Goal: Information Seeking & Learning: Understand process/instructions

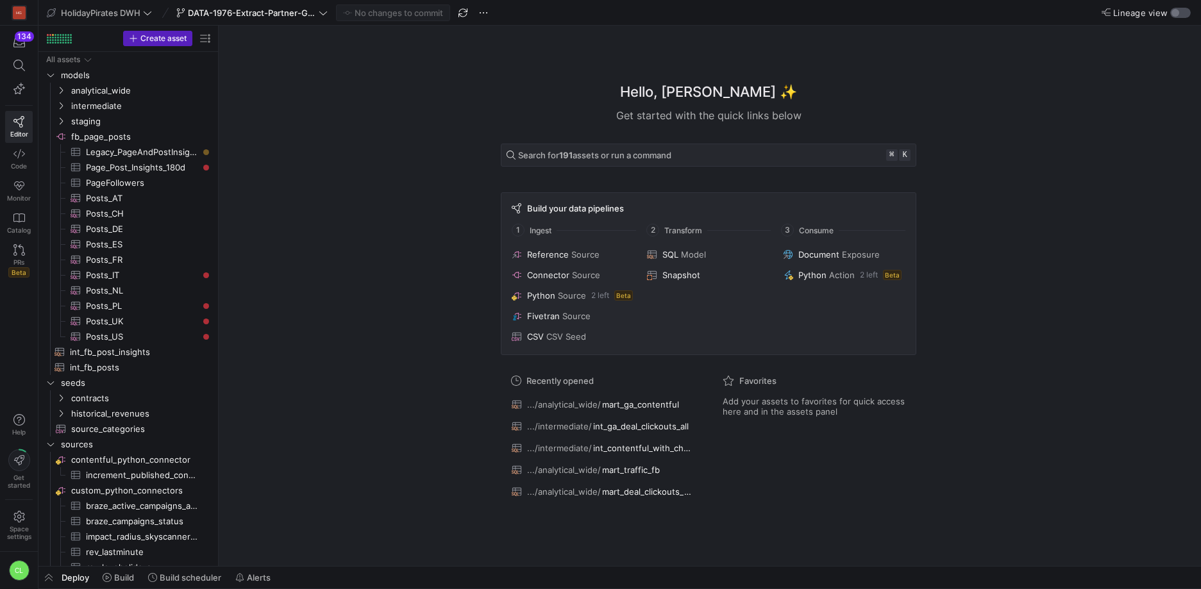
click at [1172, 14] on div "button" at bounding box center [1175, 13] width 8 height 8
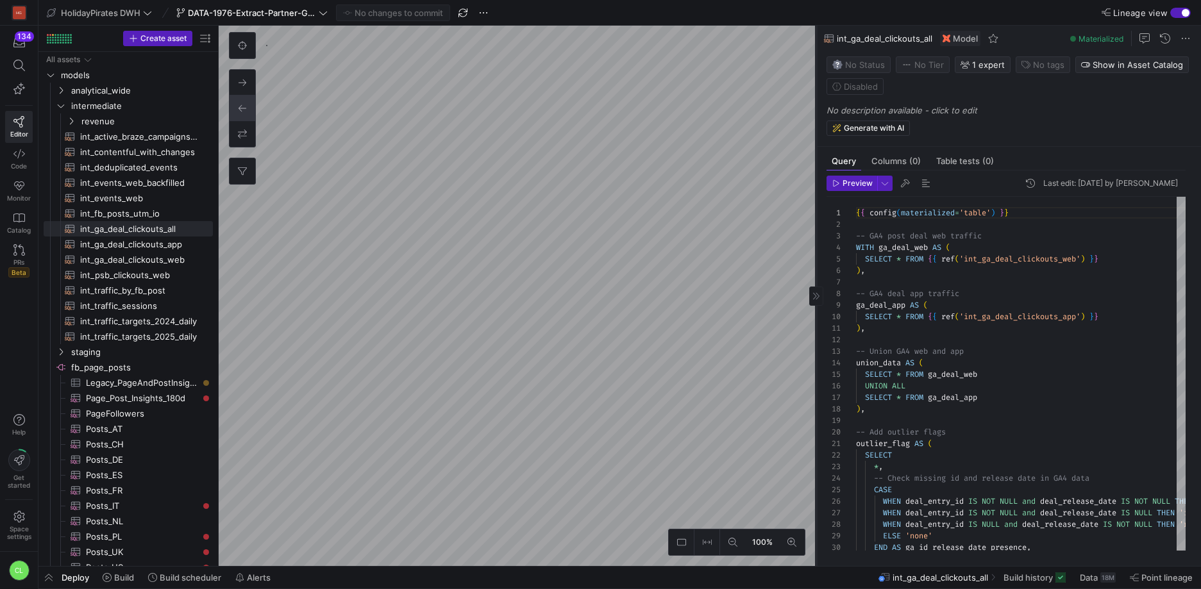
scroll to position [115, 0]
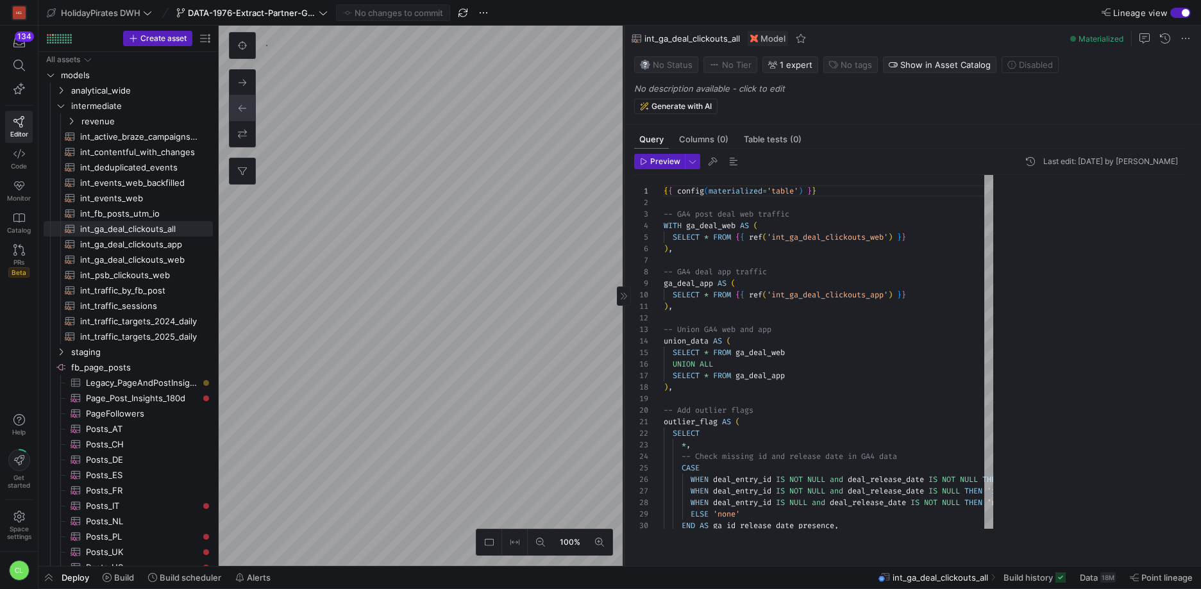
click at [297, 136] on as-split "100% 0 Query Columns (0) Table tests (0) Preview Last edit: Friday 15 August 20…" at bounding box center [710, 296] width 982 height 540
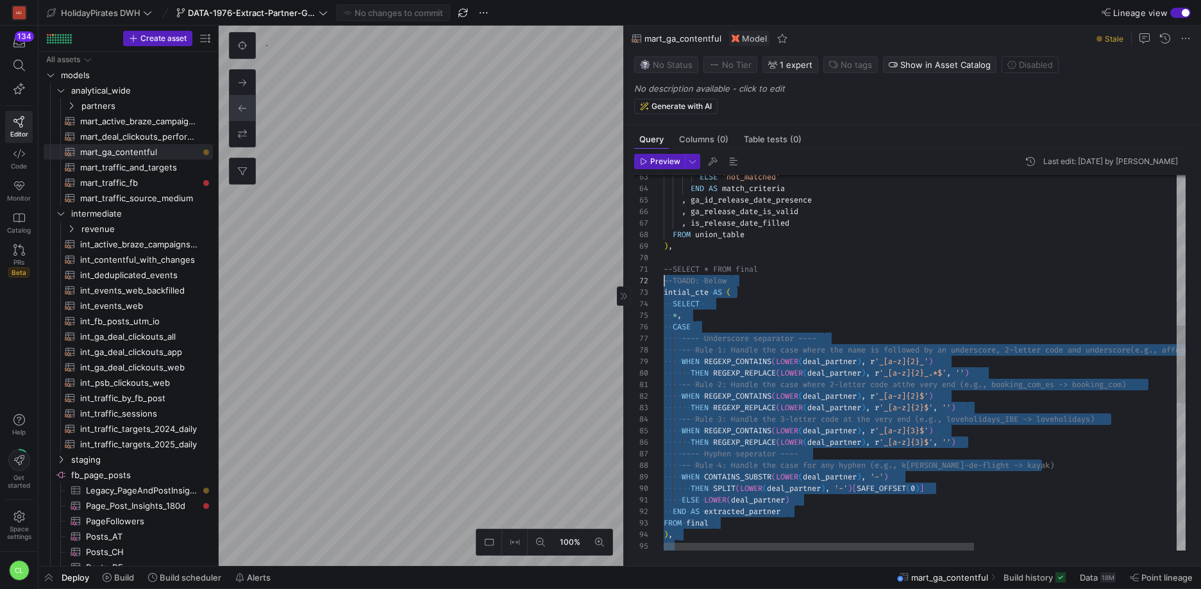
scroll to position [12, 0]
drag, startPoint x: 824, startPoint y: 514, endPoint x: 646, endPoint y: 280, distance: 294.7
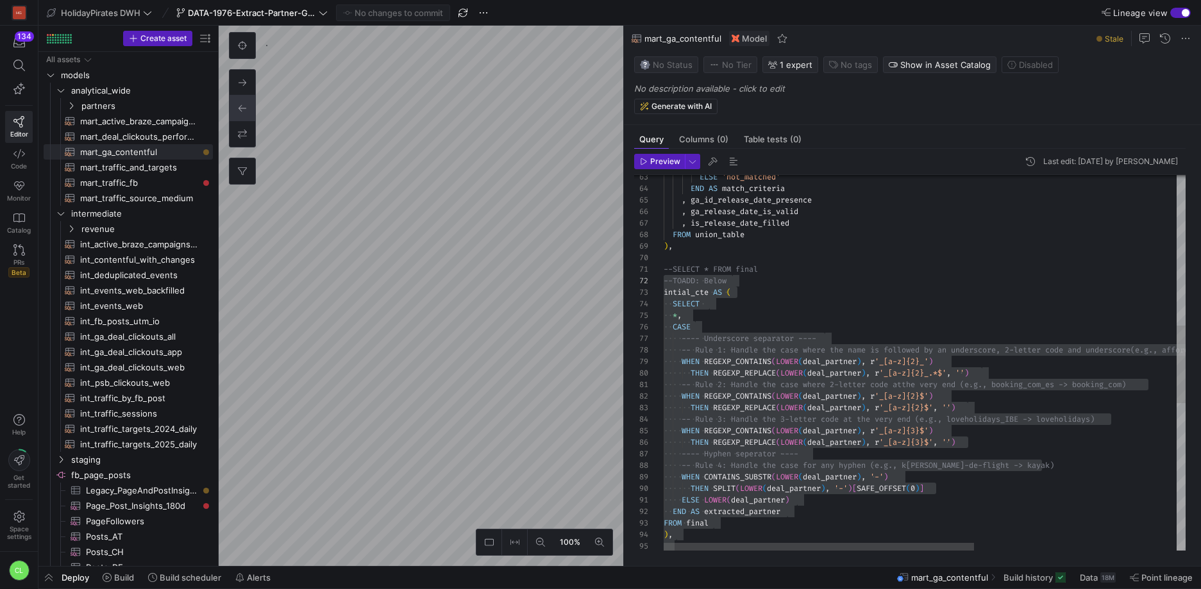
click at [680, 351] on as-split "100% 0 Query Columns (0) Table tests (0) Preview Last edit: Monday 29 September…" at bounding box center [710, 296] width 982 height 540
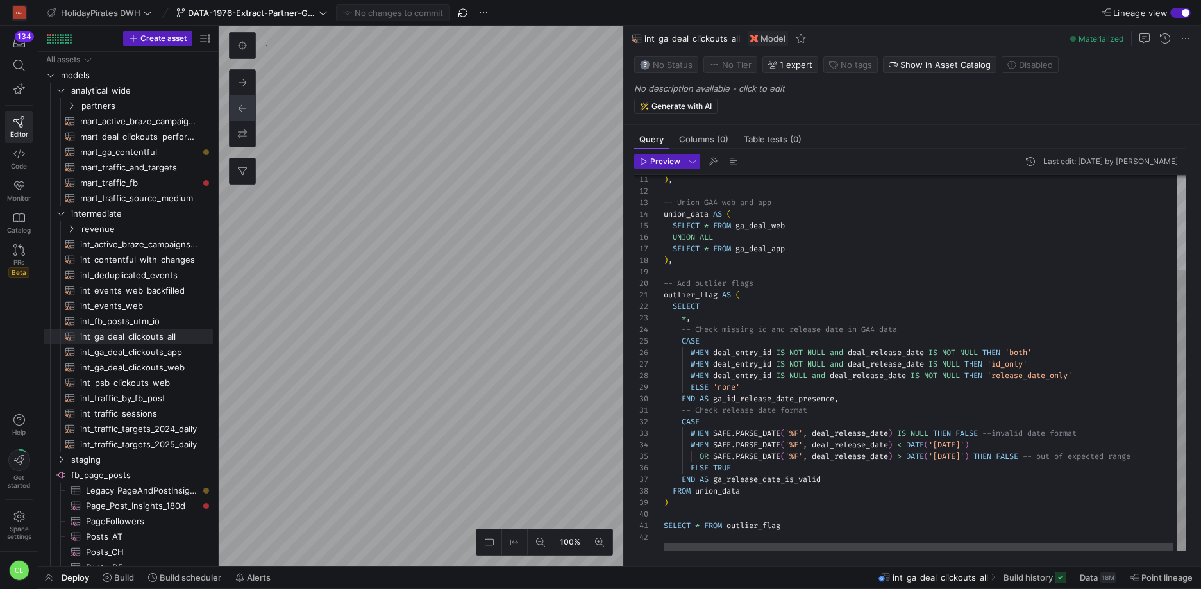
click at [753, 512] on div ") , -- Union GA4 web and app union_data AS ( SELECT * FROM ga_deal_web UNION AL…" at bounding box center [927, 299] width 526 height 503
click at [789, 501] on div ") , -- Union GA4 web and app union_data AS ( SELECT * FROM ga_deal_web UNION AL…" at bounding box center [927, 299] width 526 height 503
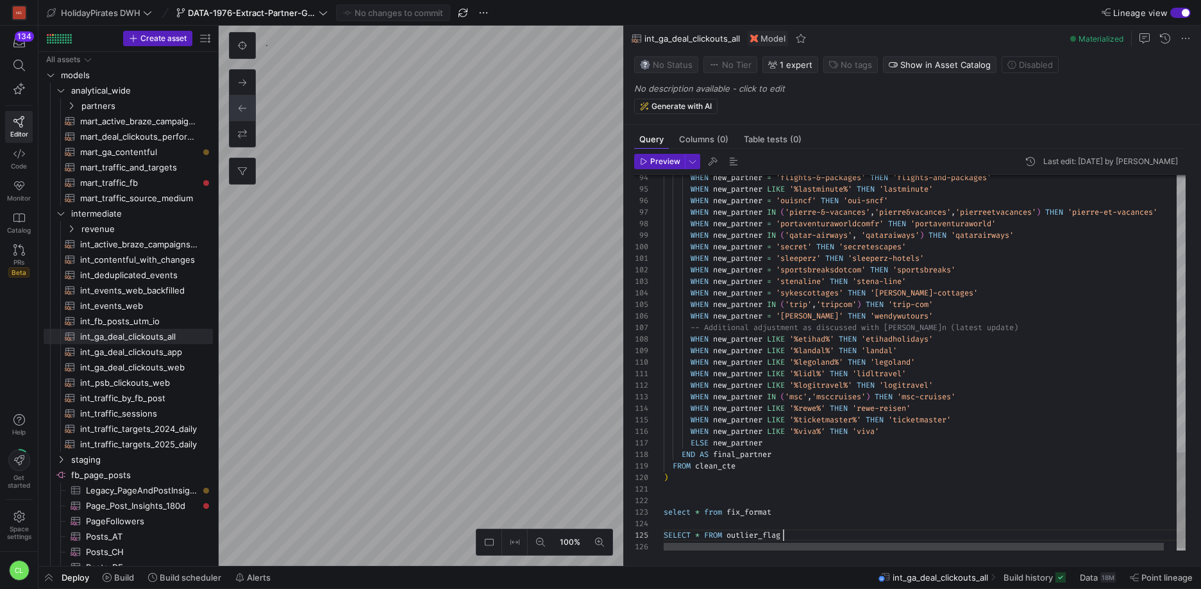
scroll to position [35, 0]
drag, startPoint x: 808, startPoint y: 534, endPoint x: 676, endPoint y: 528, distance: 132.2
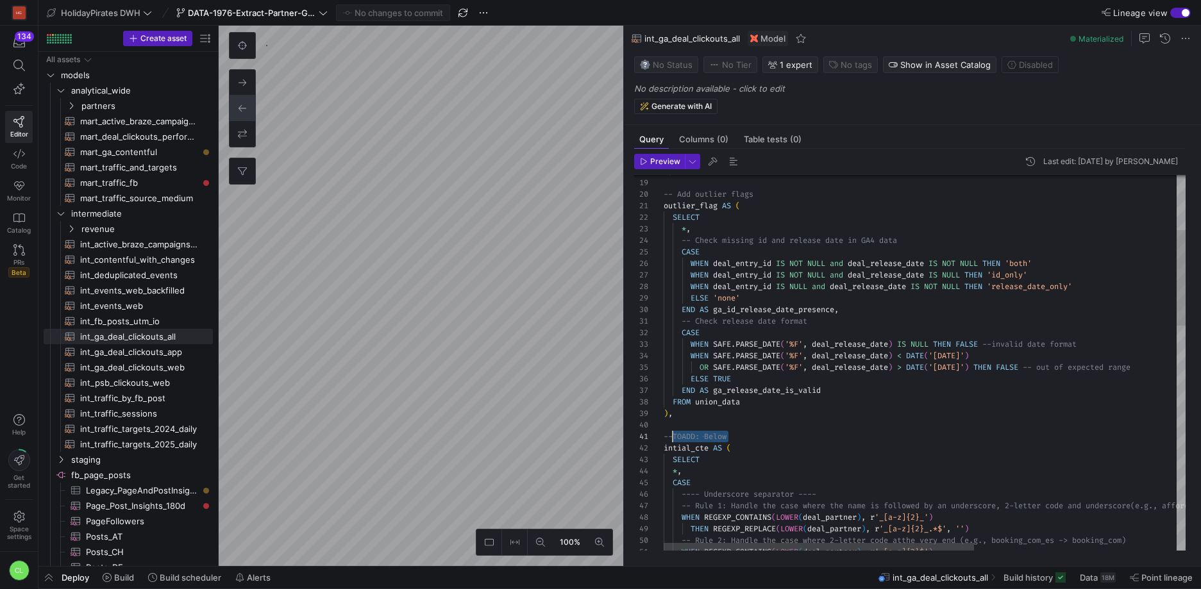
drag, startPoint x: 733, startPoint y: 437, endPoint x: 672, endPoint y: 431, distance: 61.8
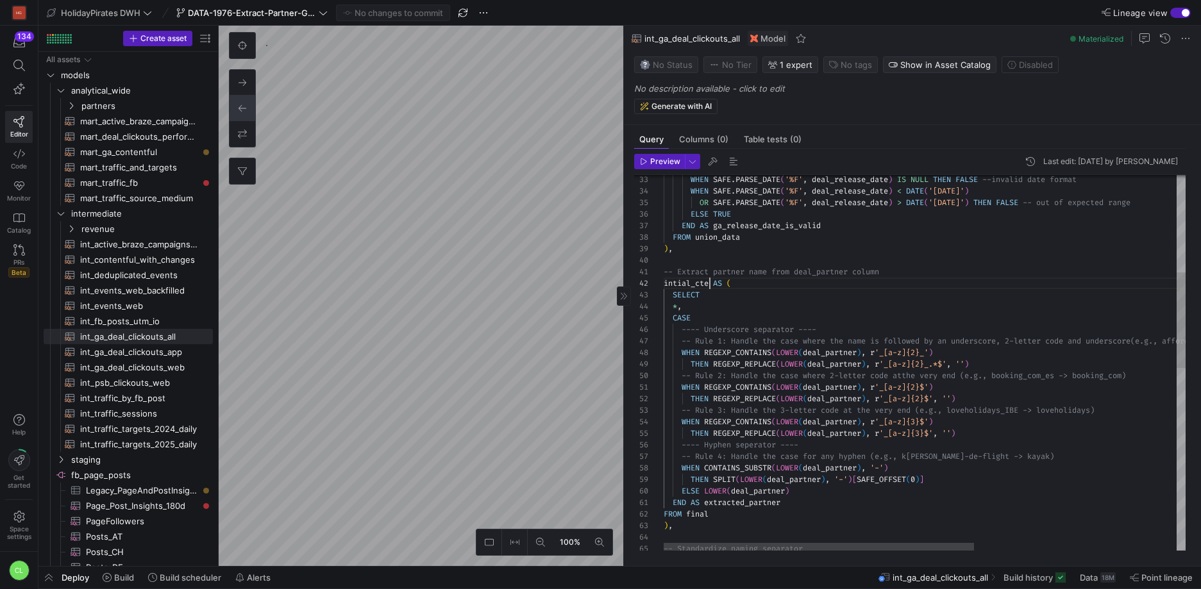
scroll to position [12, 0]
drag, startPoint x: 709, startPoint y: 286, endPoint x: 646, endPoint y: 281, distance: 63.0
click at [664, 281] on div "-- Rule 1: Handle the case where the name is follo wed by an underscore, 2-lett…" at bounding box center [1095, 530] width 862 height 1472
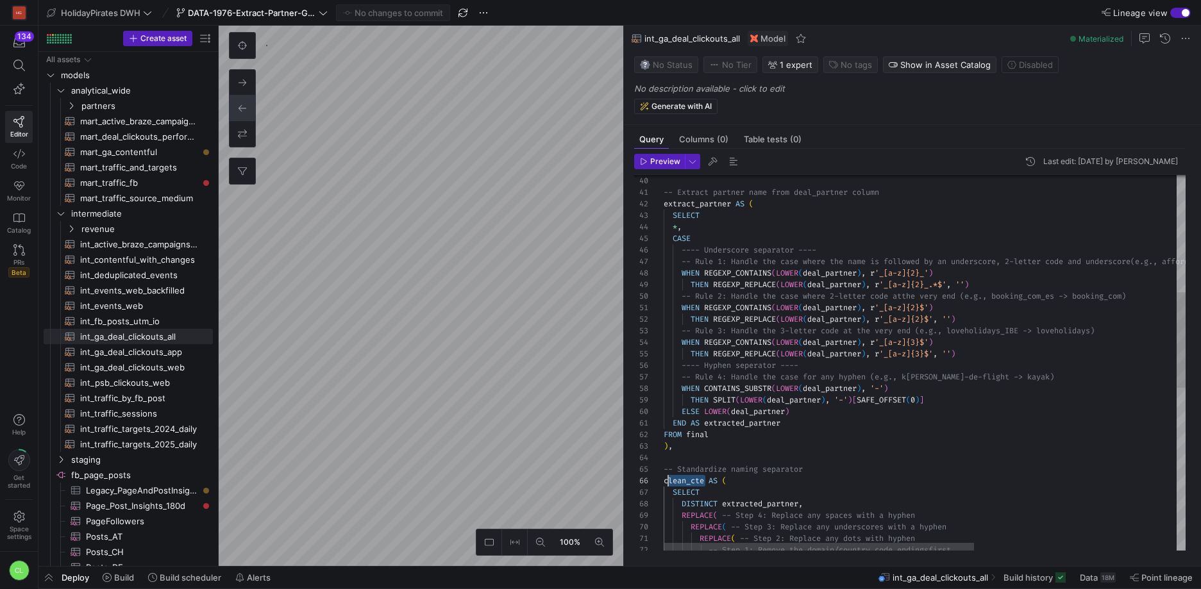
scroll to position [58, 0]
drag, startPoint x: 704, startPoint y: 480, endPoint x: 657, endPoint y: 478, distance: 46.8
click at [664, 478] on div "* , CASE ---- Underscore separator ---- -- Rule 1: Handle the case where the na…" at bounding box center [1095, 451] width 862 height 1472
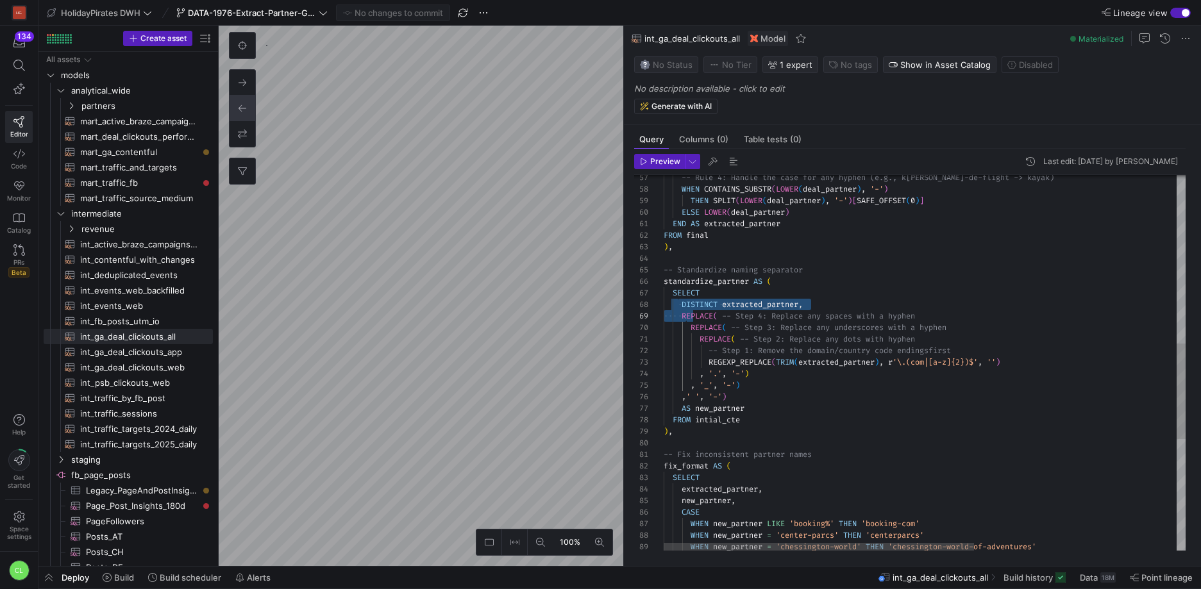
scroll to position [81, 28]
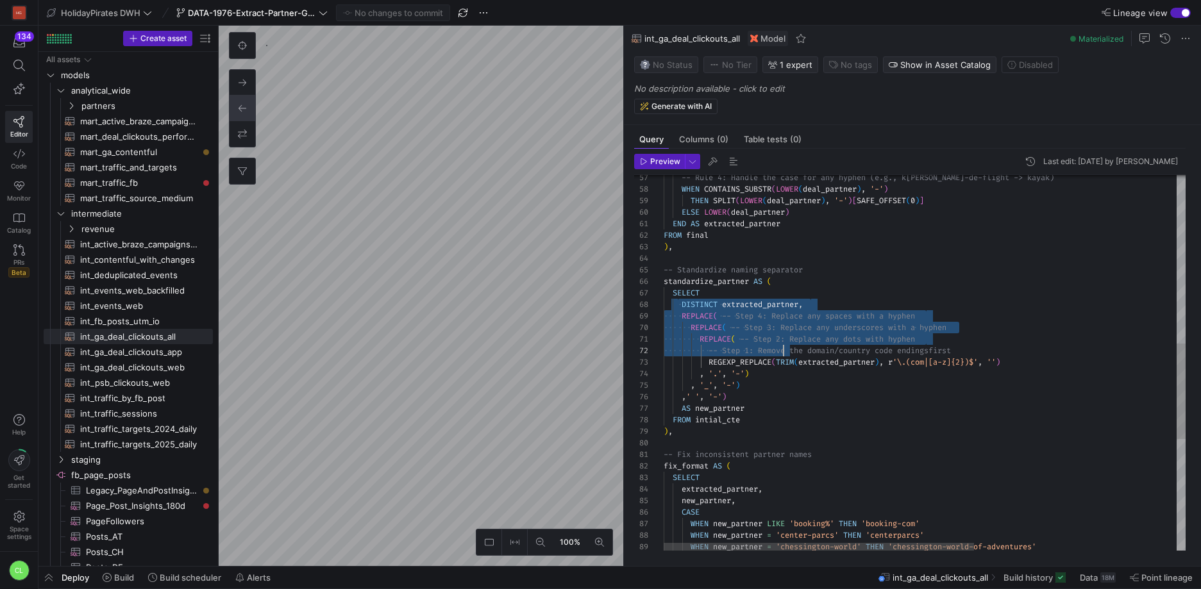
drag, startPoint x: 675, startPoint y: 310, endPoint x: 781, endPoint y: 356, distance: 115.7
click at [781, 356] on div "SELECT DISTINCT extracted_partner , REPLACE ( -- Step 4: Replace any spaces wit…" at bounding box center [1095, 251] width 862 height 1472
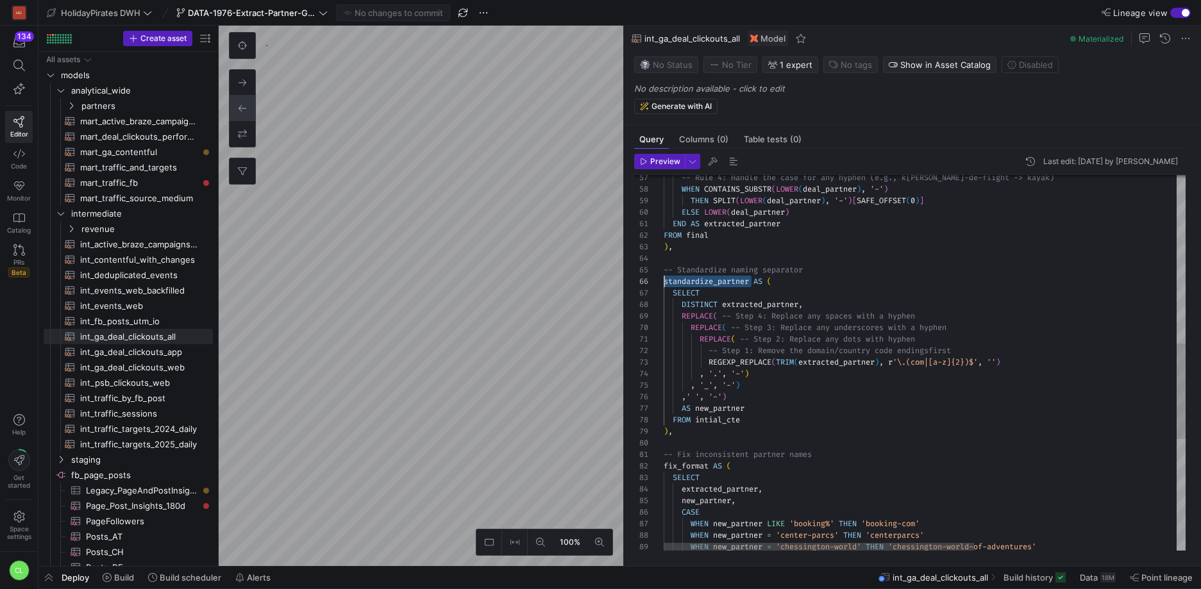
scroll to position [58, 0]
drag, startPoint x: 751, startPoint y: 285, endPoint x: 665, endPoint y: 284, distance: 85.3
click at [665, 284] on div "SELECT DISTINCT extracted_partner , REPLACE ( -- Step 4: Replace any spaces wit…" at bounding box center [1095, 251] width 862 height 1472
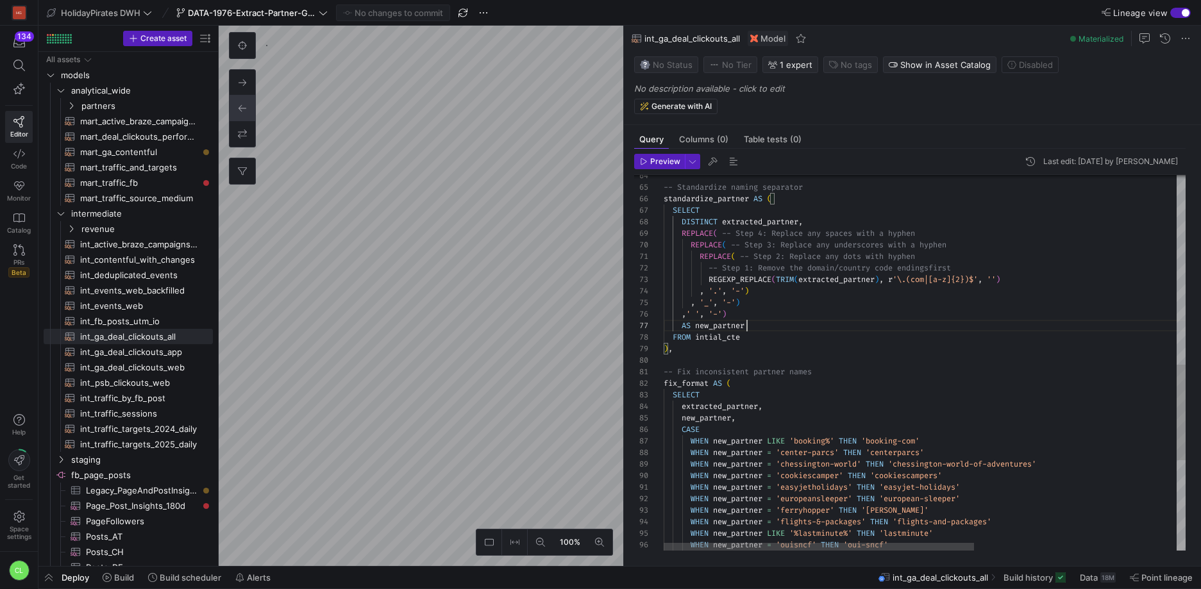
click at [757, 326] on div "SELECT DISTINCT extracted_partner , REPLACE ( -- Step 4: Replace any spaces wit…" at bounding box center [1095, 169] width 862 height 1472
drag, startPoint x: 759, startPoint y: 319, endPoint x: 699, endPoint y: 326, distance: 60.0
click at [698, 326] on div "SELECT DISTINCT extracted_partner , REPLACE ( -- Step 4: Replace any spaces wit…" at bounding box center [1095, 167] width 862 height 1472
click at [819, 330] on div "SELECT DISTINCT extracted_partner , REPLACE ( -- Step 4: Replace any spaces wit…" at bounding box center [1095, 167] width 862 height 1472
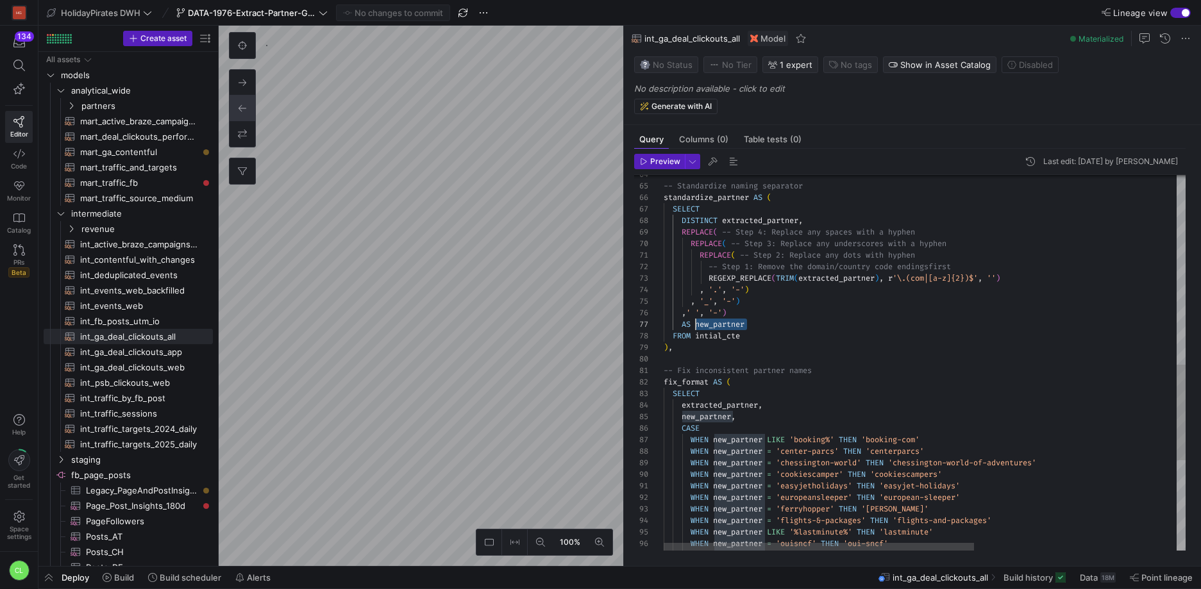
drag, startPoint x: 771, startPoint y: 330, endPoint x: 698, endPoint y: 328, distance: 73.7
click at [698, 328] on div "SELECT DISTINCT extracted_partner , REPLACE ( -- Step 4: Replace any spaces wit…" at bounding box center [1095, 167] width 862 height 1472
click at [746, 326] on div "SELECT DISTINCT extracted_partner , REPLACE ( -- Step 4: Replace any spaces wit…" at bounding box center [1095, 167] width 862 height 1472
click at [867, 331] on div "SELECT DISTINCT extracted_partner , REPLACE ( -- Step 4: Replace any spaces wit…" at bounding box center [1095, 167] width 862 height 1472
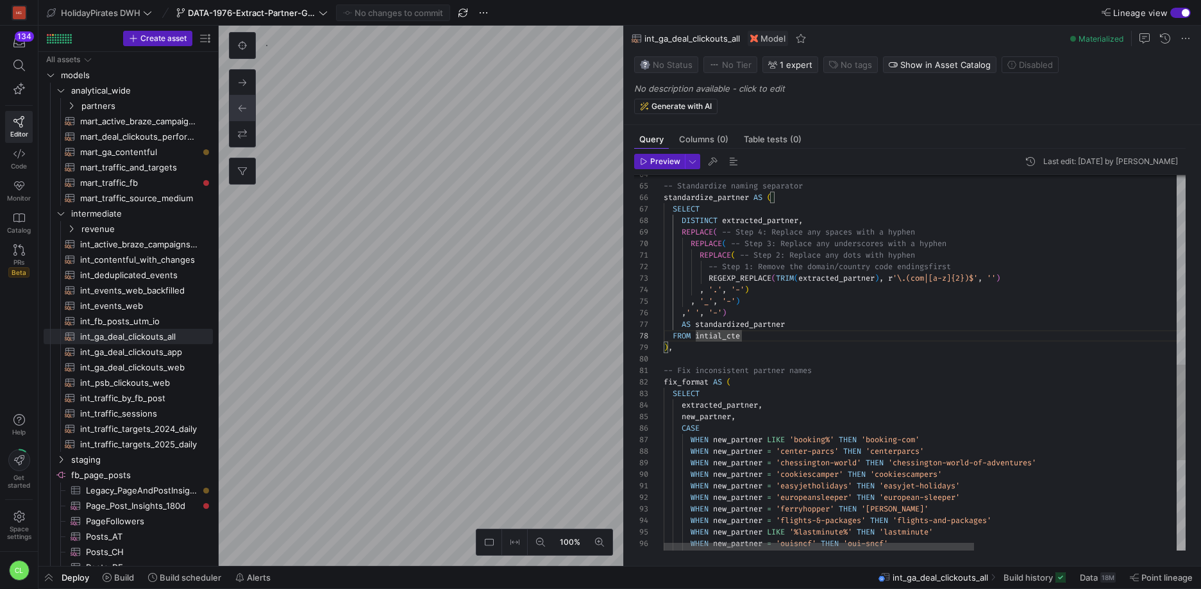
click at [830, 339] on div "SELECT DISTINCT extracted_partner , REPLACE ( -- Step 4: Replace any spaces wit…" at bounding box center [1095, 167] width 862 height 1472
click at [835, 331] on div "SELECT DISTINCT extracted_partner , REPLACE ( -- Step 4: Replace any spaces wit…" at bounding box center [1095, 167] width 862 height 1472
click at [835, 329] on div "SELECT DISTINCT extracted_partner , REPLACE ( -- Step 4: Replace any spaces wit…" at bounding box center [1095, 167] width 862 height 1472
click at [826, 337] on div "SELECT DISTINCT extracted_partner , REPLACE ( -- Step 4: Replace any spaces wit…" at bounding box center [1095, 167] width 862 height 1472
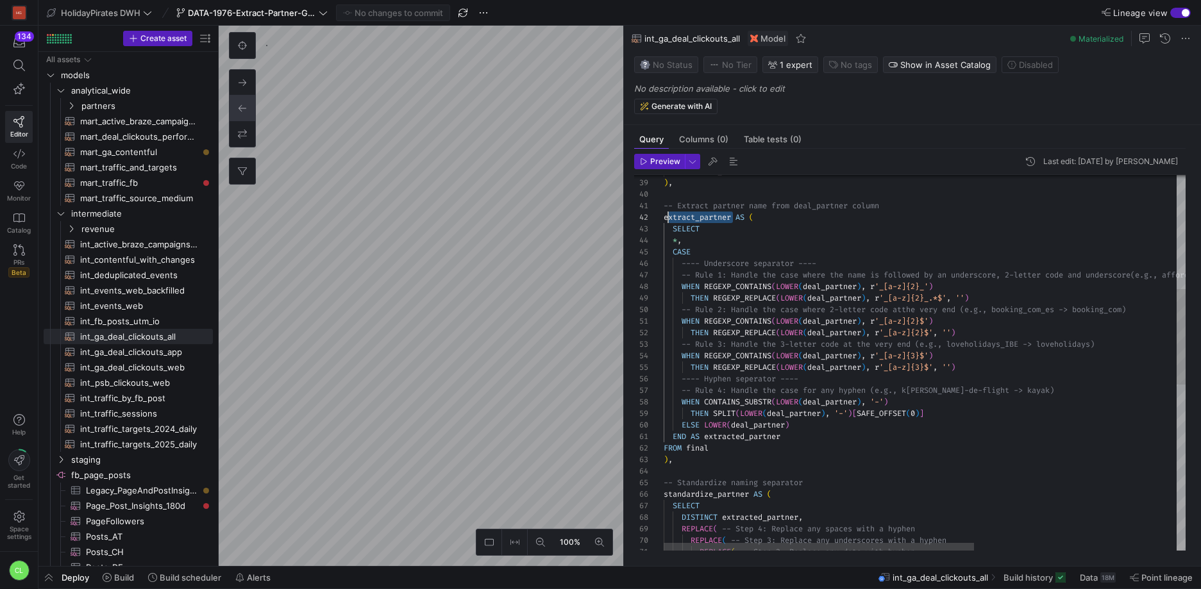
scroll to position [12, 0]
drag, startPoint x: 732, startPoint y: 219, endPoint x: 660, endPoint y: 222, distance: 72.5
click at [664, 222] on div "SELECT DISTINCT extracted_partner , REPLACE ( -- Step 4: Replace any spaces wit…" at bounding box center [1095, 464] width 862 height 1472
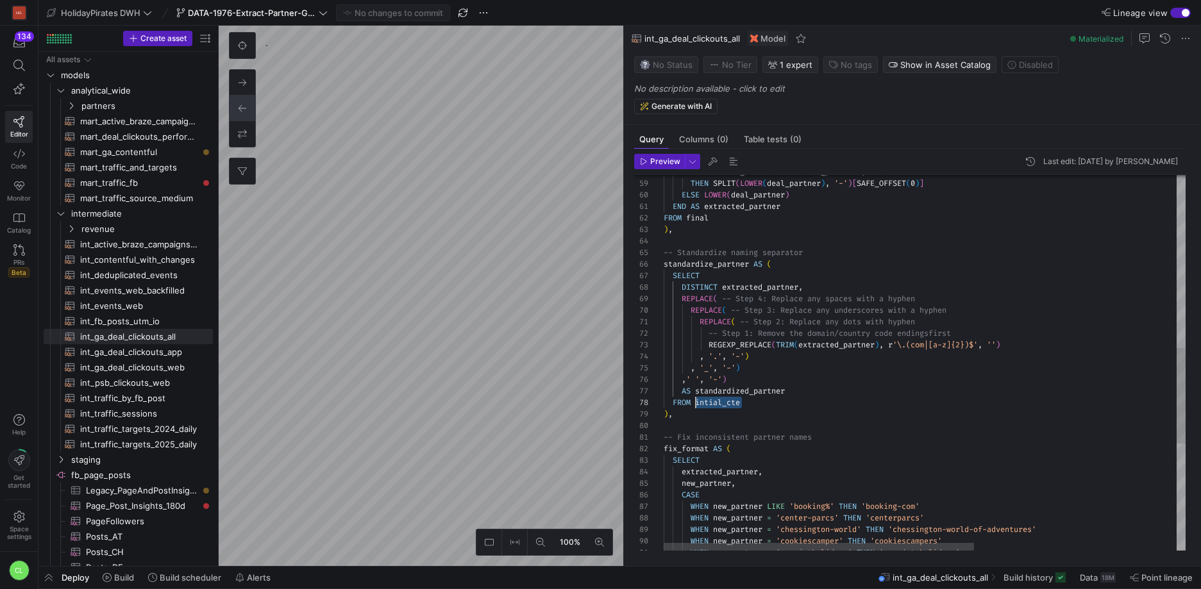
drag, startPoint x: 755, startPoint y: 401, endPoint x: 696, endPoint y: 403, distance: 59.0
click at [696, 403] on div "SELECT DISTINCT extracted_partner , REPLACE ( -- Step 4: Replace any spaces wit…" at bounding box center [1095, 234] width 862 height 1472
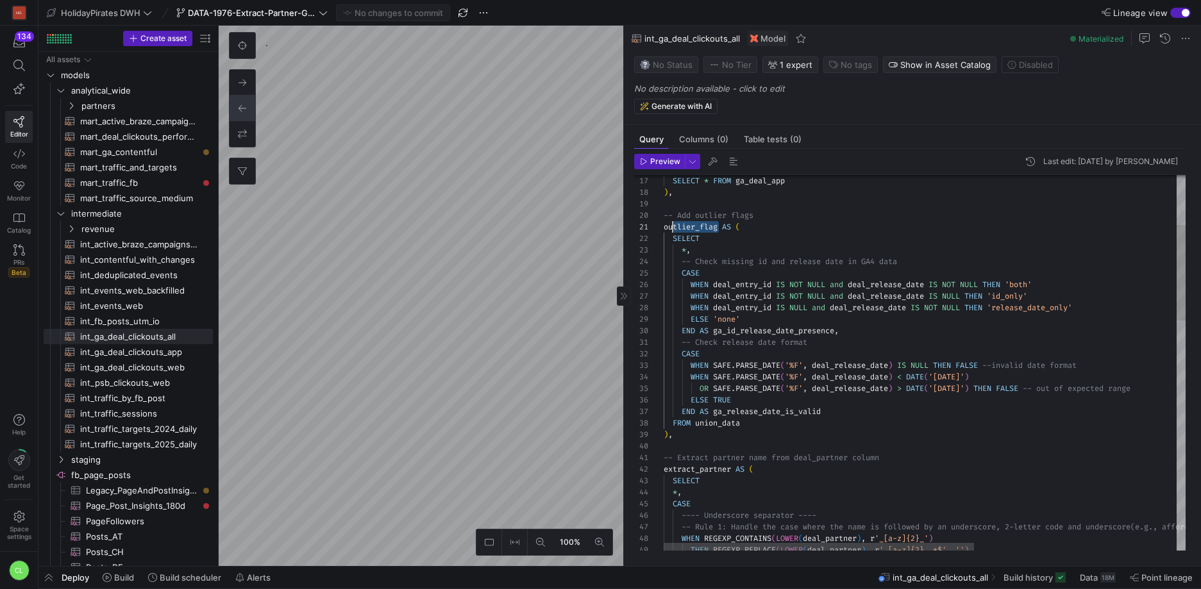
scroll to position [0, 0]
drag, startPoint x: 718, startPoint y: 228, endPoint x: 659, endPoint y: 231, distance: 59.0
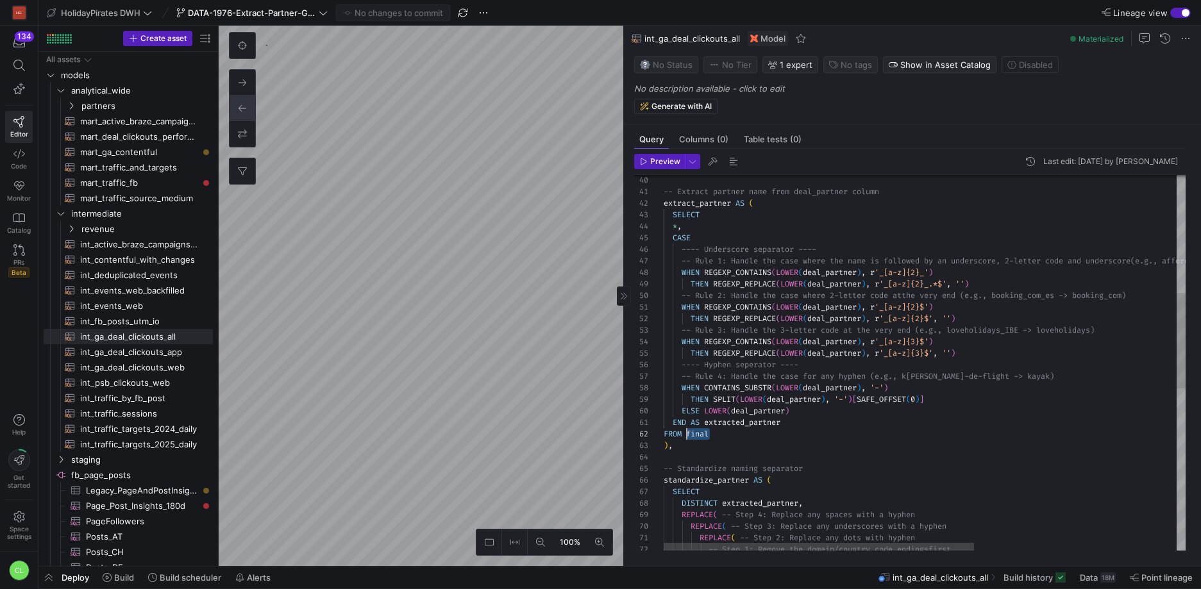
drag, startPoint x: 735, startPoint y: 434, endPoint x: 687, endPoint y: 434, distance: 48.7
click at [687, 434] on div "CASE ---- Underscore separator ---- -- Rule 1: Handle the case where the name i…" at bounding box center [1095, 450] width 862 height 1472
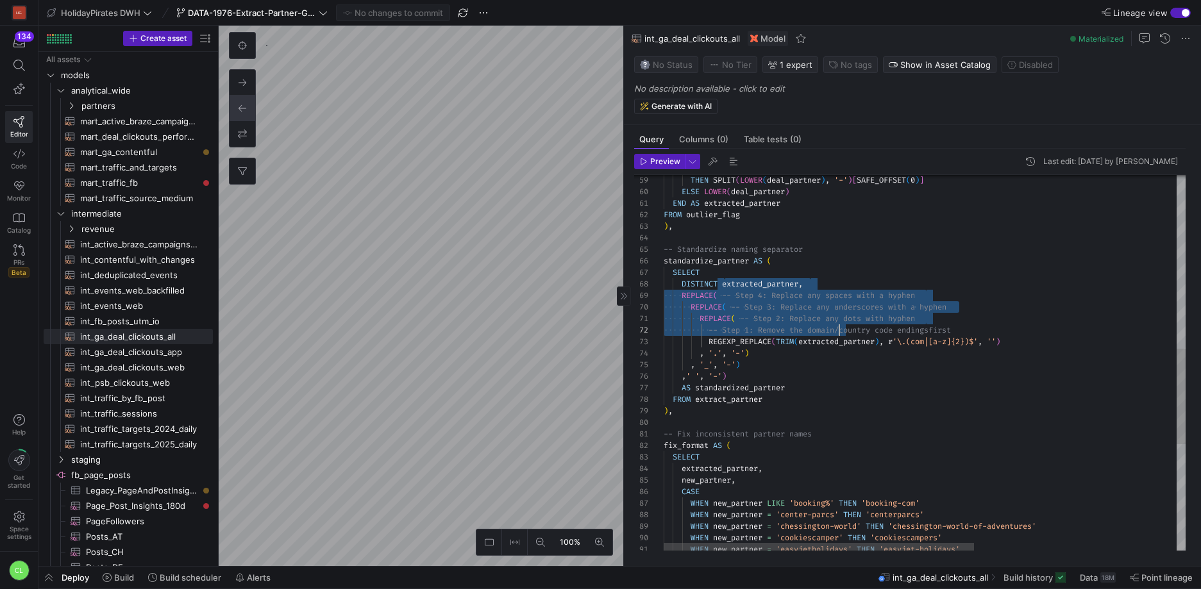
scroll to position [81, 171]
drag, startPoint x: 726, startPoint y: 315, endPoint x: 836, endPoint y: 336, distance: 112.3
click at [836, 336] on div "THEN SPLIT ( LOWER ( deal_partner ) , '-' ) [ SAFE_OFFSET ( 0 ) ] ELSE LOWER ( …" at bounding box center [1095, 231] width 862 height 1472
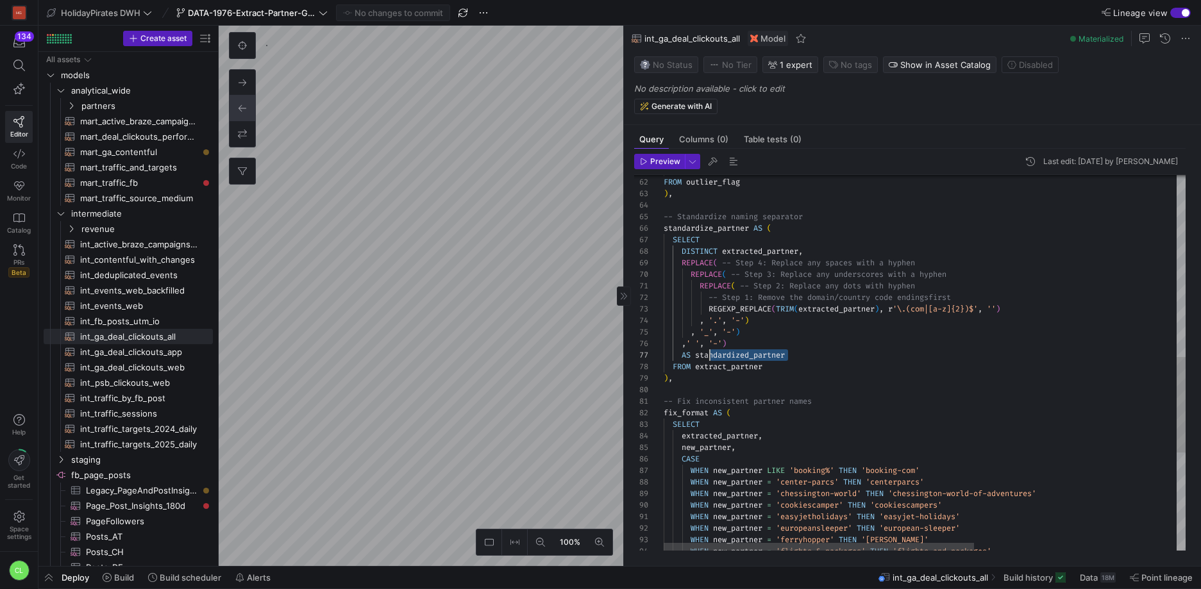
scroll to position [69, 32]
drag, startPoint x: 807, startPoint y: 356, endPoint x: 696, endPoint y: 356, distance: 111.6
click at [696, 356] on div "END AS extracted_partner FROM outlier_flag ) , -- Standardize naming separator …" at bounding box center [1095, 198] width 862 height 1472
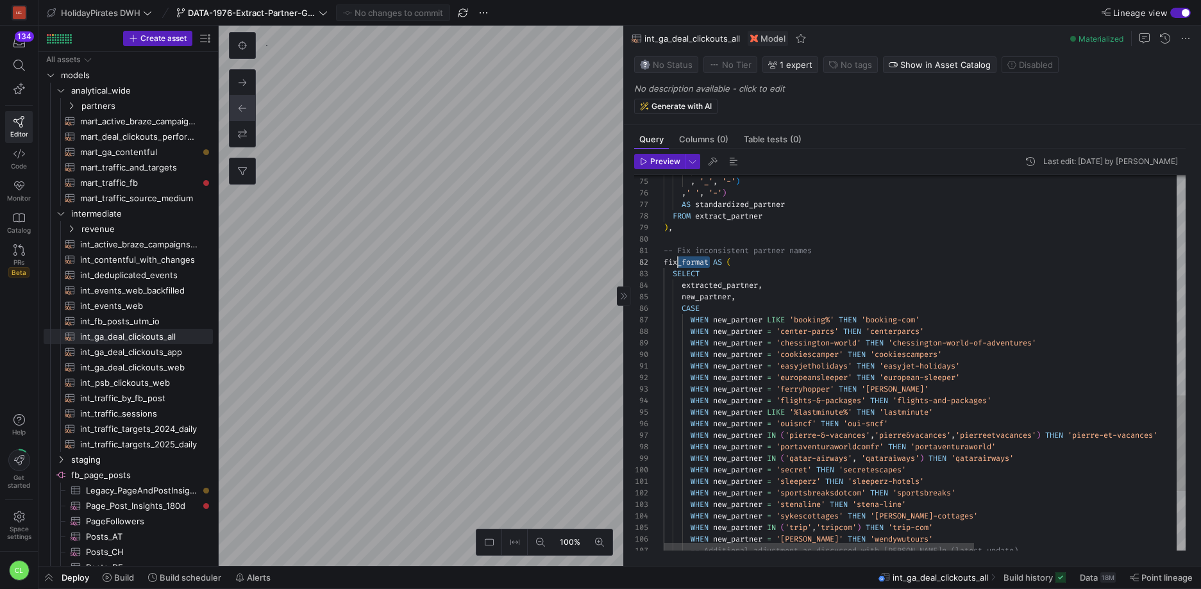
scroll to position [12, 0]
drag, startPoint x: 710, startPoint y: 264, endPoint x: 654, endPoint y: 264, distance: 55.8
click at [664, 264] on div ", '.' , '-' ) , '_' , '-' ) , ' ' , '-' ) AS standardized_partner FROM extract_…" at bounding box center [1095, 47] width 862 height 1472
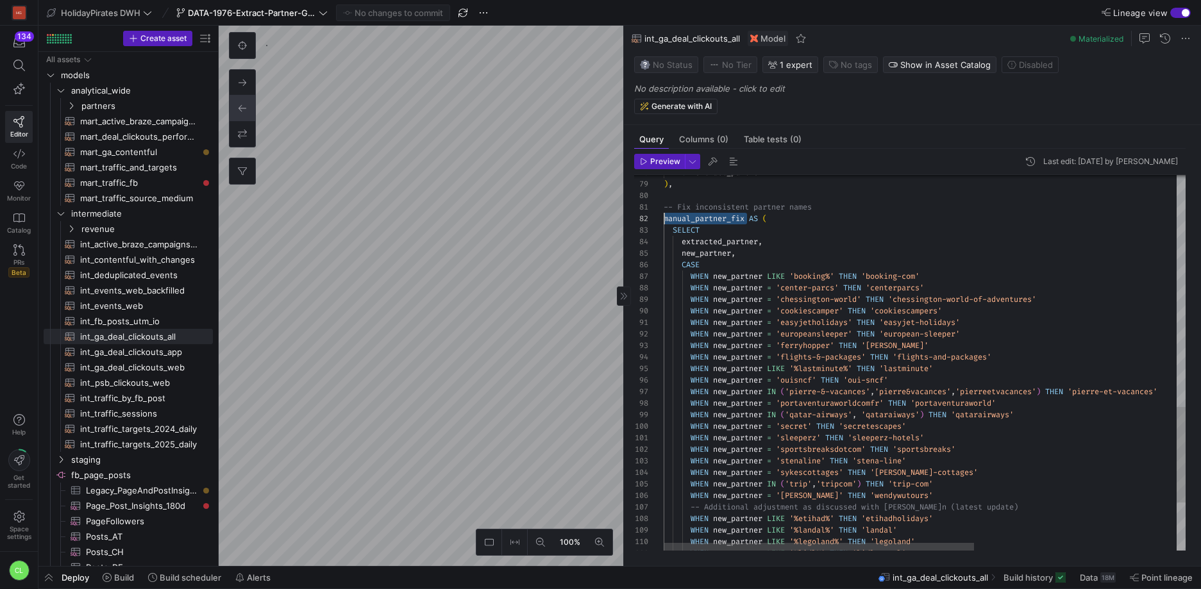
drag, startPoint x: 742, startPoint y: 221, endPoint x: 654, endPoint y: 215, distance: 88.0
click at [664, 215] on div "FROM extract_partner ) , -- Fix inconsistent partner names manual_partner_fix A…" at bounding box center [1095, 4] width 862 height 1472
click at [751, 230] on div "FROM extract_partner ) , -- Fix inconsistent partner names manual_partner_fix A…" at bounding box center [1095, 4] width 862 height 1472
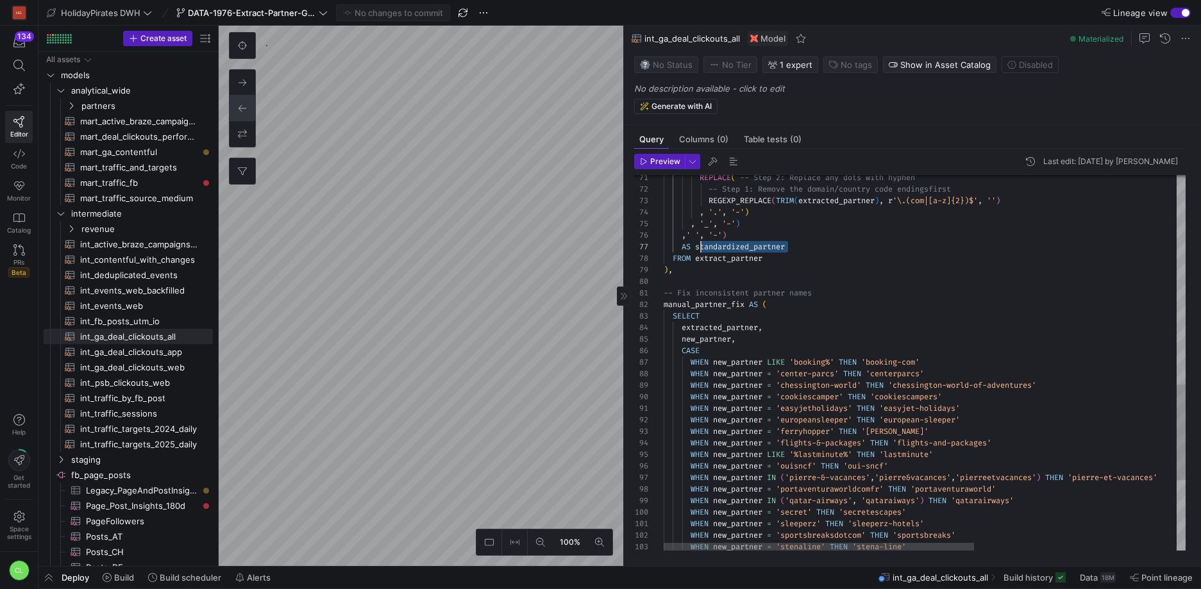
scroll to position [69, 32]
drag, startPoint x: 791, startPoint y: 246, endPoint x: 697, endPoint y: 245, distance: 93.6
click at [697, 245] on div "FROM extract_partner ) , -- Fix inconsistent partner names manual_partner_fix A…" at bounding box center [1095, 90] width 862 height 1472
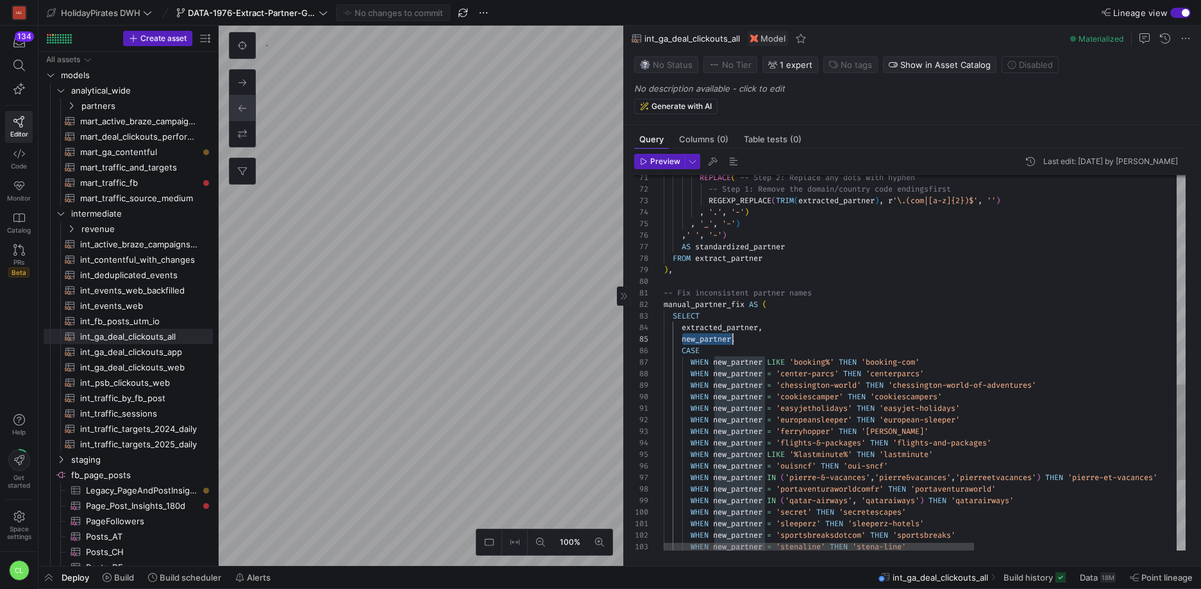
drag, startPoint x: 681, startPoint y: 338, endPoint x: 732, endPoint y: 333, distance: 50.8
click at [732, 333] on div "FROM extract_partner ) , -- Fix inconsistent partner names manual_partner_fix A…" at bounding box center [1095, 90] width 862 height 1472
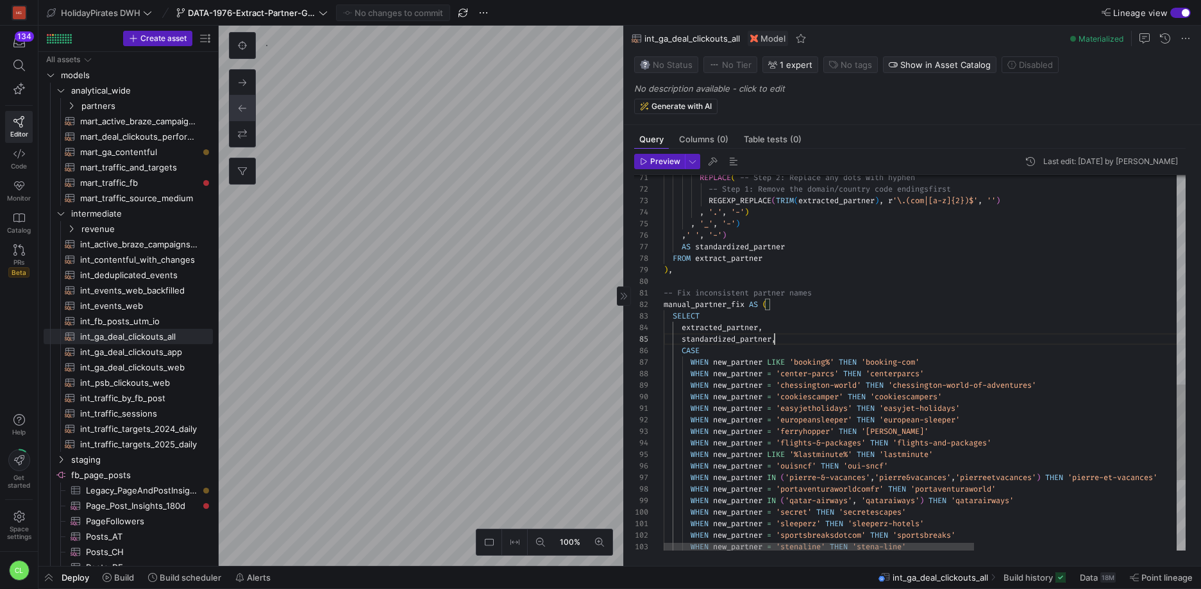
click at [812, 330] on div "FROM extract_partner ) , -- Fix inconsistent partner names manual_partner_fix A…" at bounding box center [1095, 90] width 862 height 1472
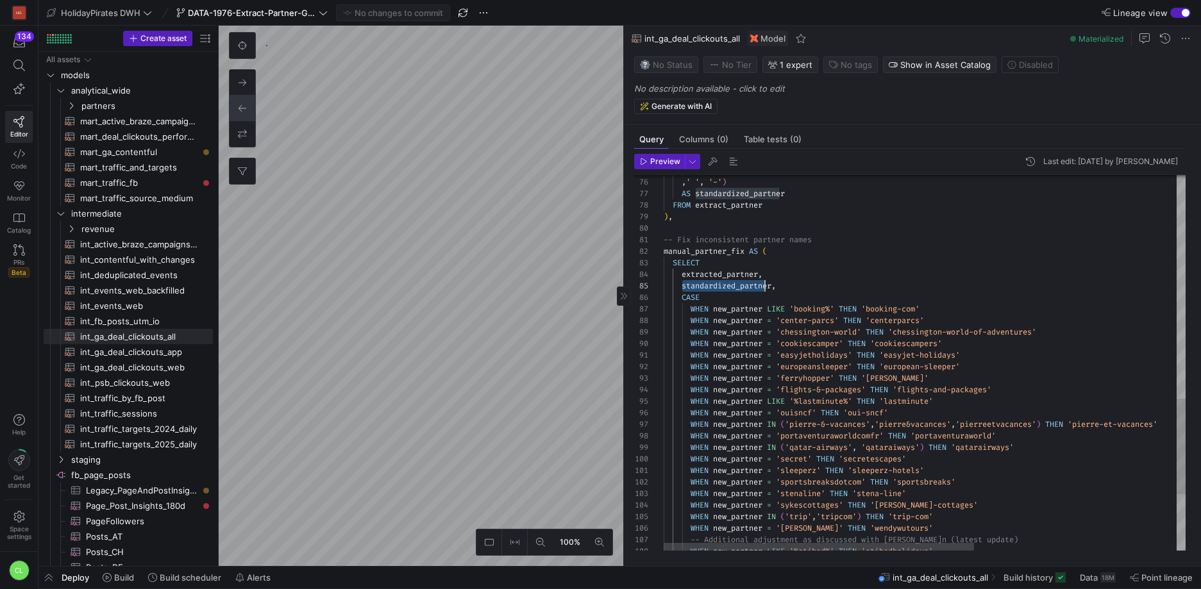
scroll to position [46, 111]
drag, startPoint x: 683, startPoint y: 287, endPoint x: 773, endPoint y: 287, distance: 90.4
click at [773, 287] on div "FROM extract_partner ) , -- Fix inconsistent partner names manual_partner_fix A…" at bounding box center [1095, 37] width 862 height 1472
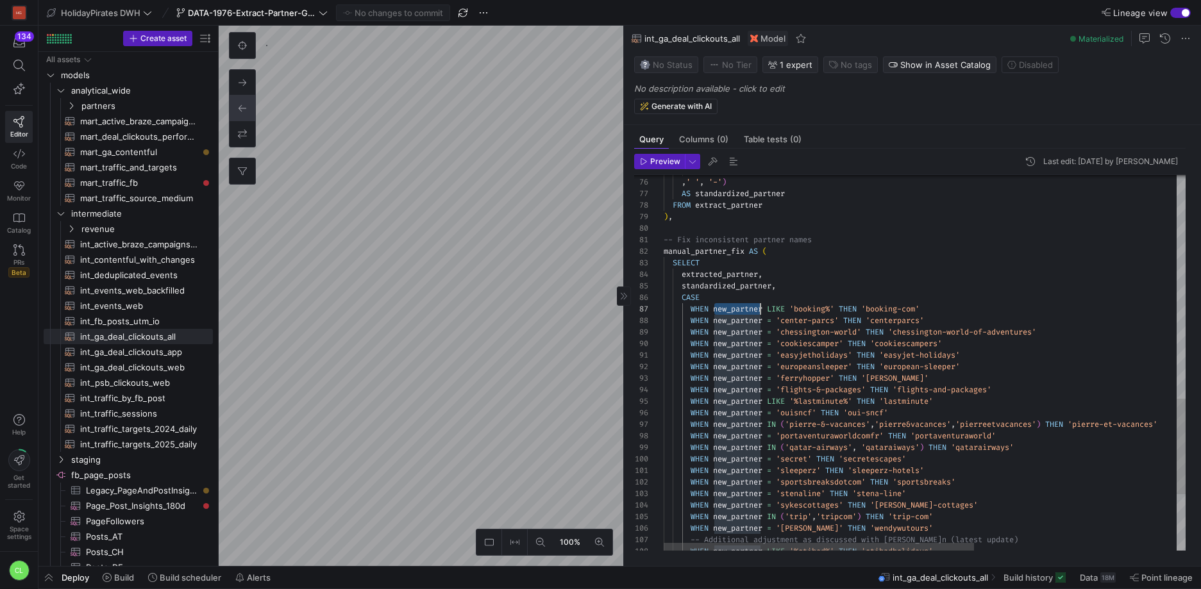
scroll to position [69, 101]
drag, startPoint x: 712, startPoint y: 309, endPoint x: 764, endPoint y: 306, distance: 51.4
click at [764, 306] on div "FROM extract_partner ) , -- Fix inconsistent partner names manual_partner_fix A…" at bounding box center [1095, 37] width 862 height 1472
type textarea "-- Fix inconsistent partner names manual_partner_fix AS ( SELECT extracted_part…"
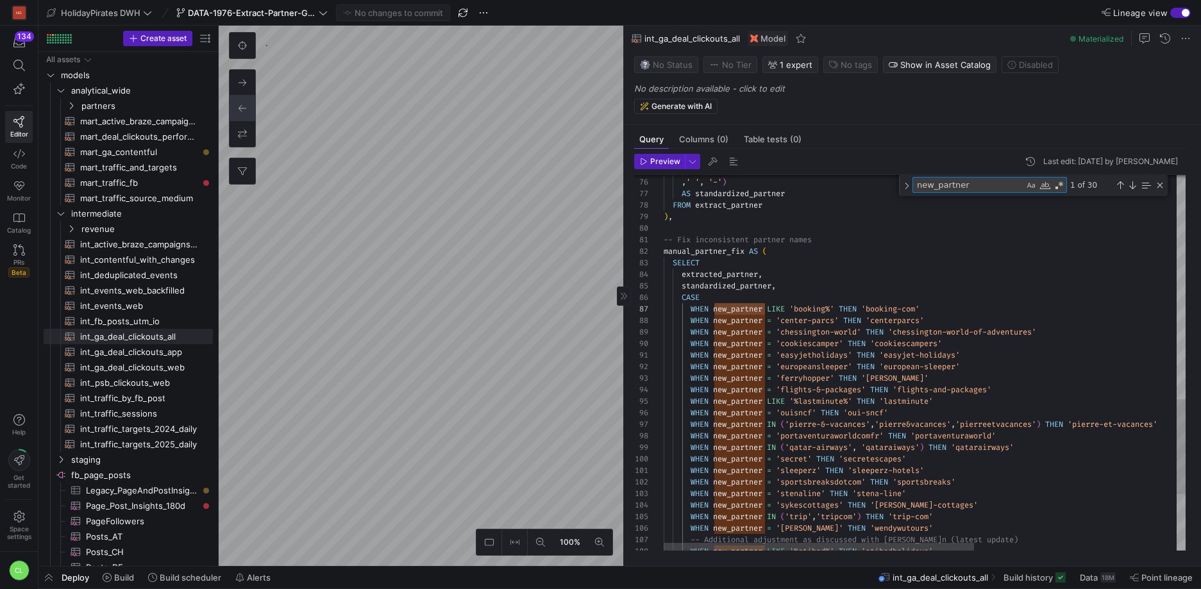
click at [990, 185] on textarea "new_partner" at bounding box center [968, 185] width 111 height 15
click at [904, 187] on div "Toggle Replace" at bounding box center [907, 185] width 12 height 21
click at [945, 206] on textarea "Replace" at bounding box center [982, 203] width 139 height 15
paste textarea "standardized_partner"
type textarea "standardized_partner"
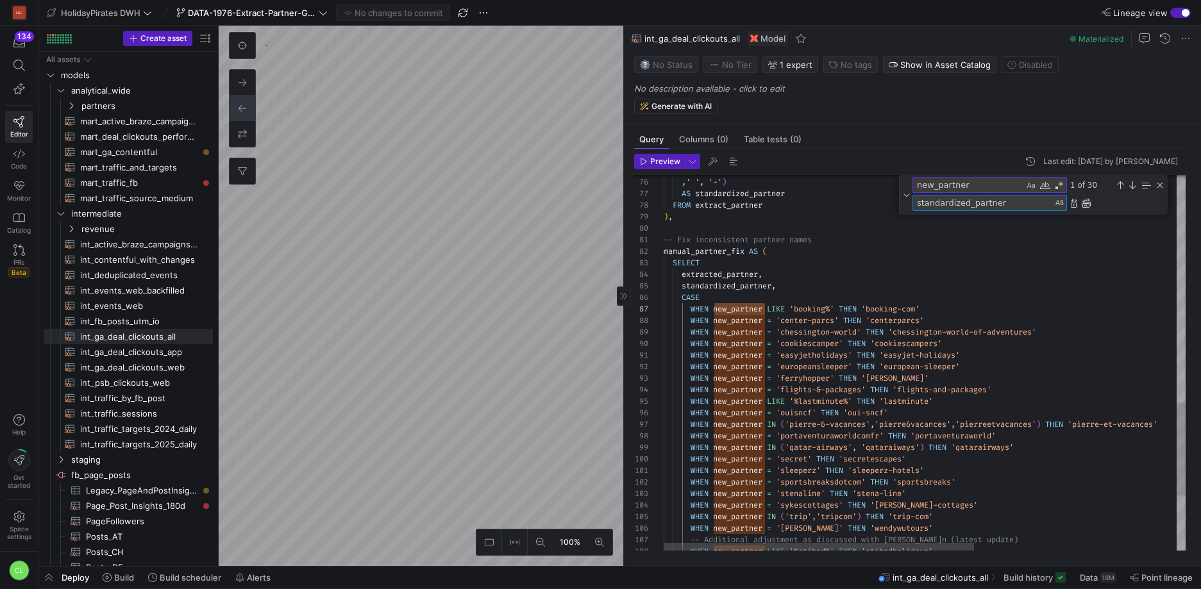
click at [1087, 205] on div "Replace All (⌘Enter)" at bounding box center [1086, 203] width 10 height 10
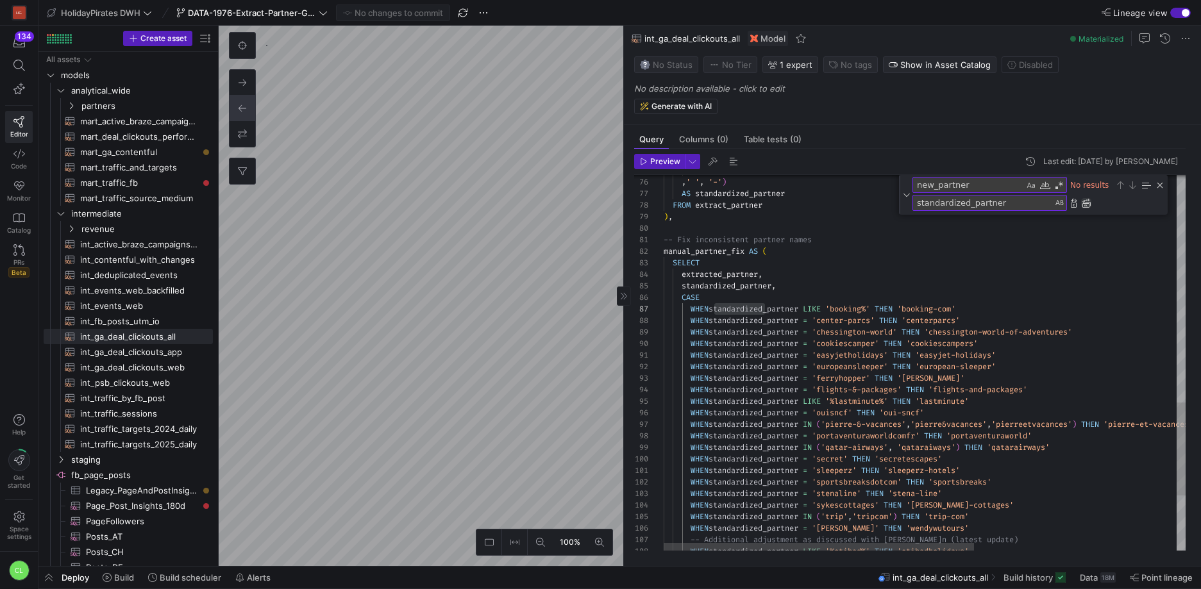
scroll to position [115, 101]
click at [1162, 185] on div "Close (Escape)" at bounding box center [1160, 185] width 10 height 10
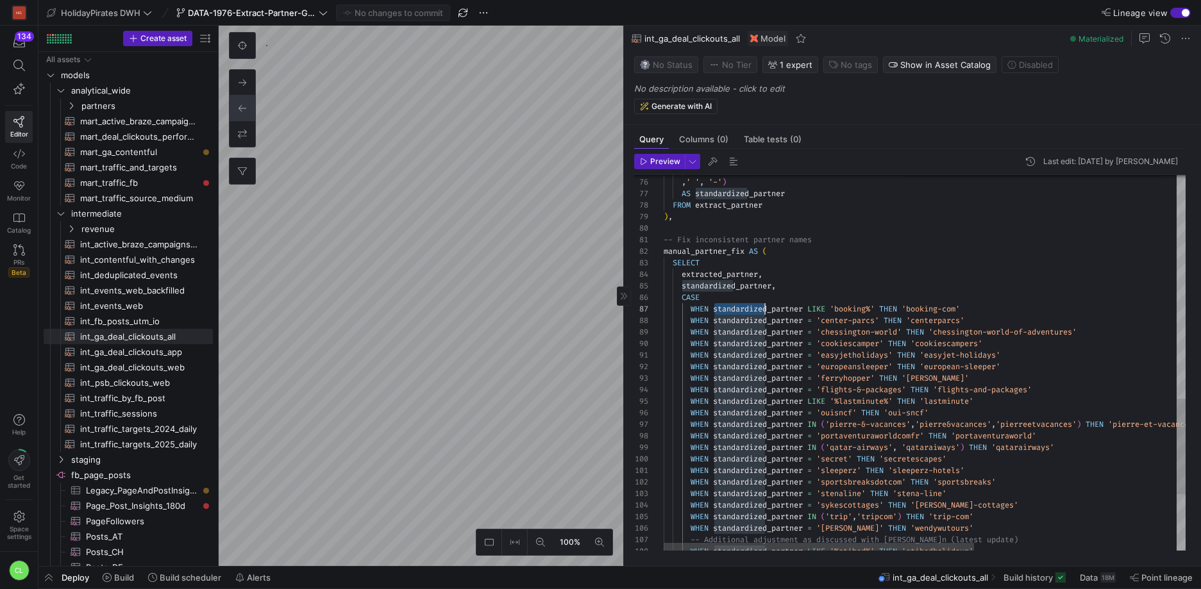
click at [950, 252] on div "FROM extract_partner ) , -- Fix inconsistent partner names manual_partner_fix A…" at bounding box center [1095, 37] width 862 height 1472
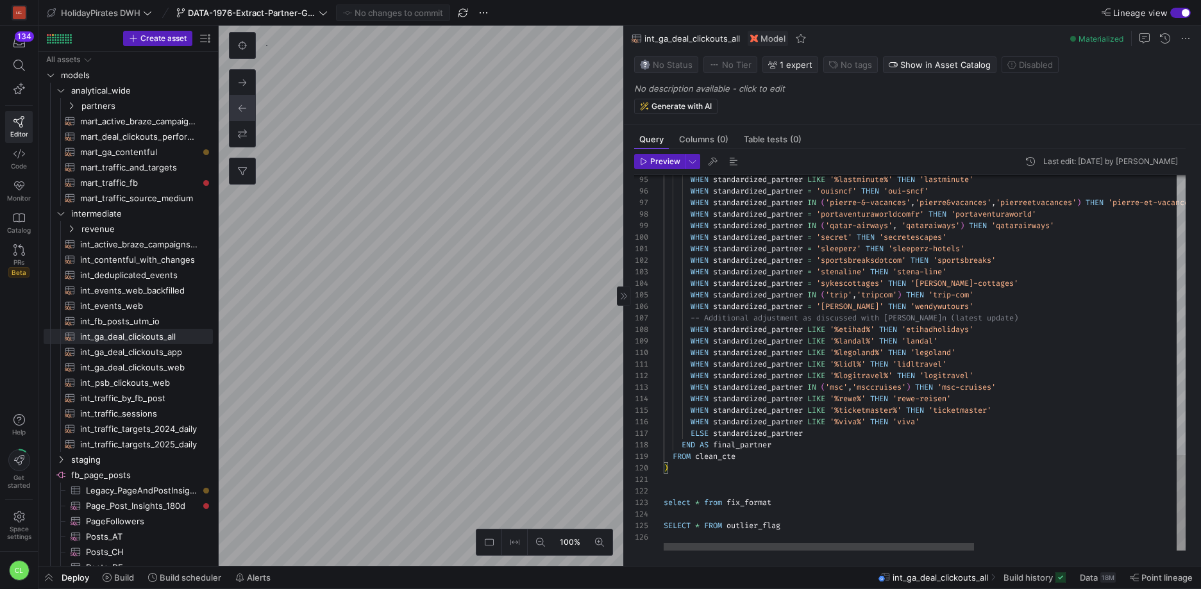
scroll to position [81, 111]
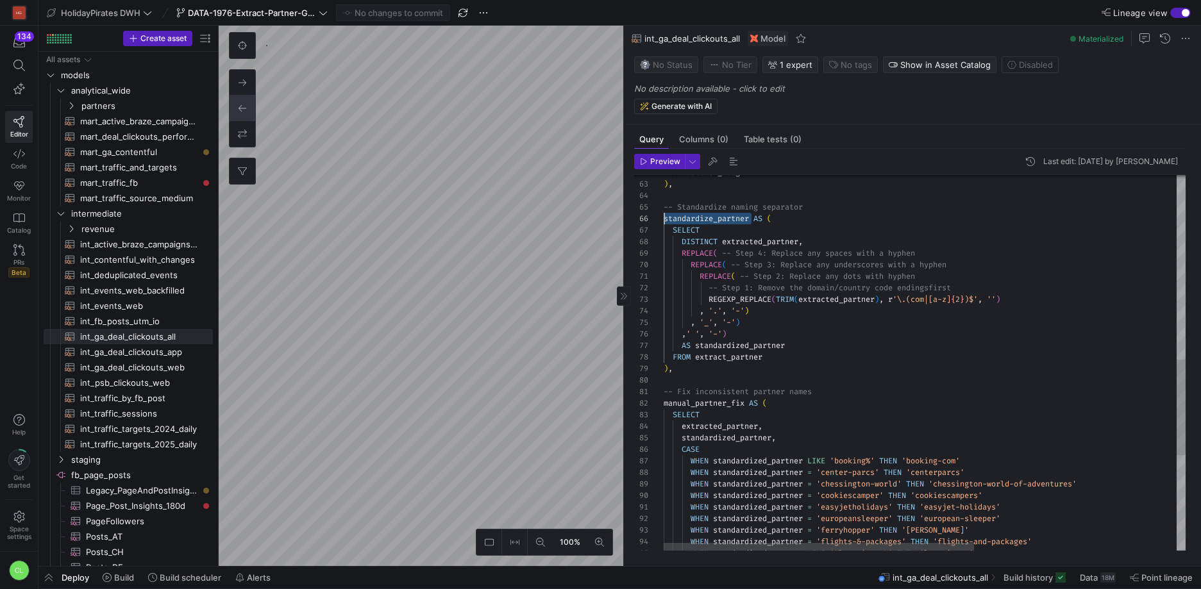
scroll to position [58, 0]
drag, startPoint x: 752, startPoint y: 220, endPoint x: 657, endPoint y: 222, distance: 94.9
click at [664, 222] on div "WHEN standardized_partner LIKE 'booking%' THEN 'booking-com' WHEN standardized_…" at bounding box center [1095, 188] width 862 height 1472
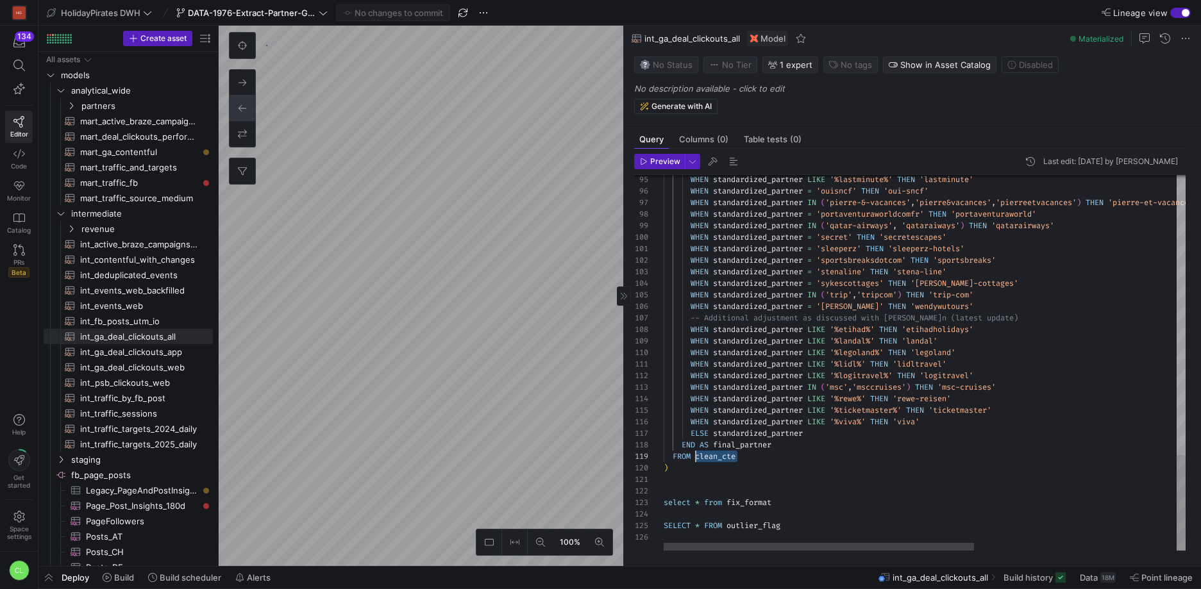
drag, startPoint x: 742, startPoint y: 453, endPoint x: 694, endPoint y: 453, distance: 48.1
drag, startPoint x: 783, startPoint y: 523, endPoint x: 650, endPoint y: 524, distance: 132.7
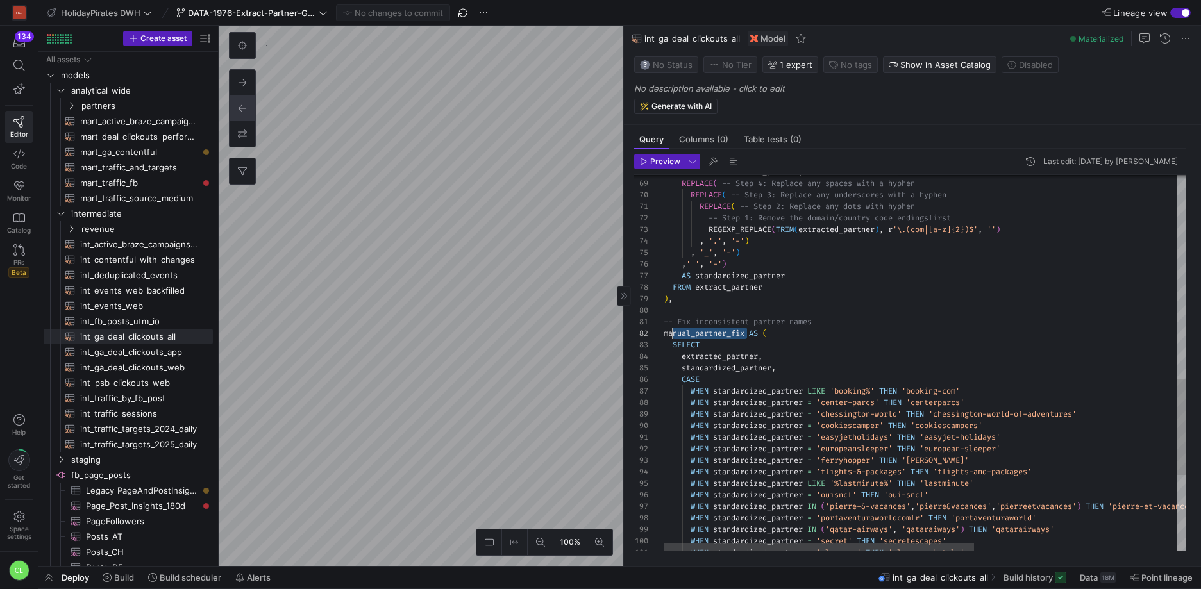
scroll to position [12, 0]
drag, startPoint x: 748, startPoint y: 331, endPoint x: 662, endPoint y: 330, distance: 85.3
click at [664, 330] on div "WHEN standardized_partner LIKE '%lastminute%' THEN 'lastminute' WHEN standardiz…" at bounding box center [1095, 113] width 862 height 1460
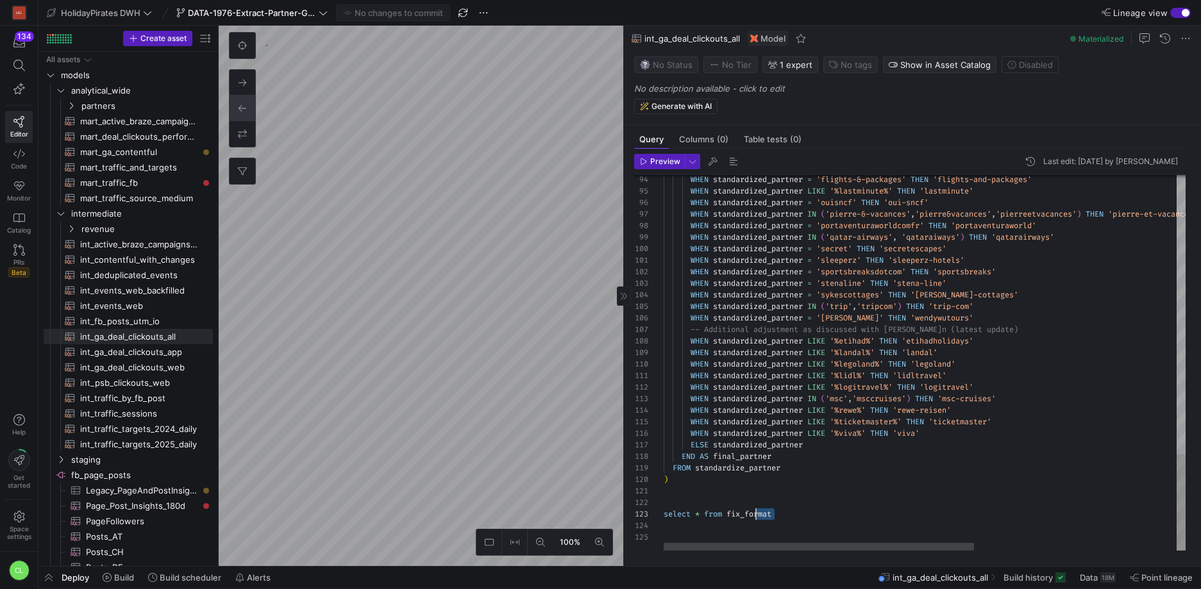
scroll to position [23, 0]
drag, startPoint x: 782, startPoint y: 511, endPoint x: 728, endPoint y: 518, distance: 53.7
click at [647, 165] on icon "button" at bounding box center [644, 162] width 8 height 8
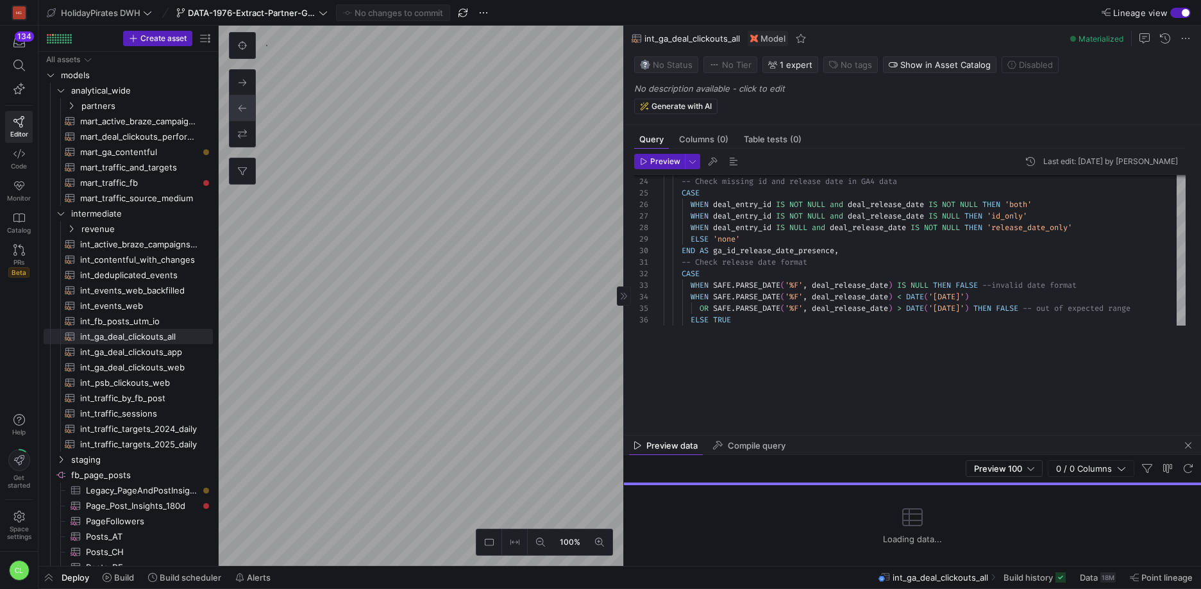
drag, startPoint x: 932, startPoint y: 340, endPoint x: 925, endPoint y: 461, distance: 120.8
click at [928, 439] on div at bounding box center [912, 435] width 577 height 5
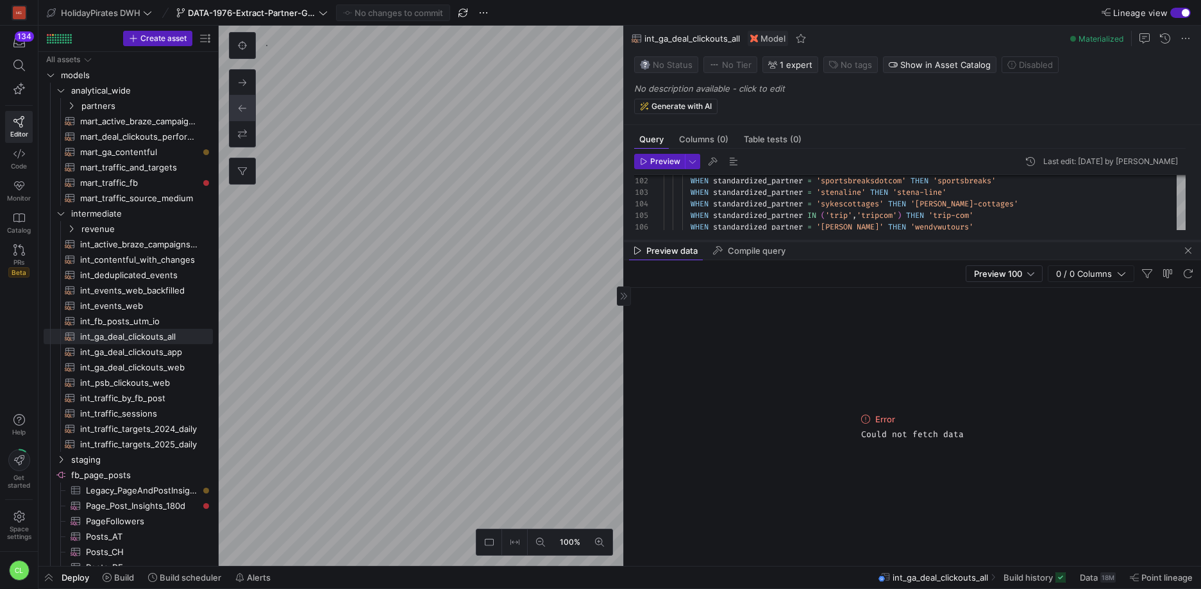
drag, startPoint x: 952, startPoint y: 474, endPoint x: 969, endPoint y: 238, distance: 237.2
click at [969, 239] on div at bounding box center [912, 241] width 577 height 5
click at [1189, 247] on span "button" at bounding box center [1187, 248] width 15 height 15
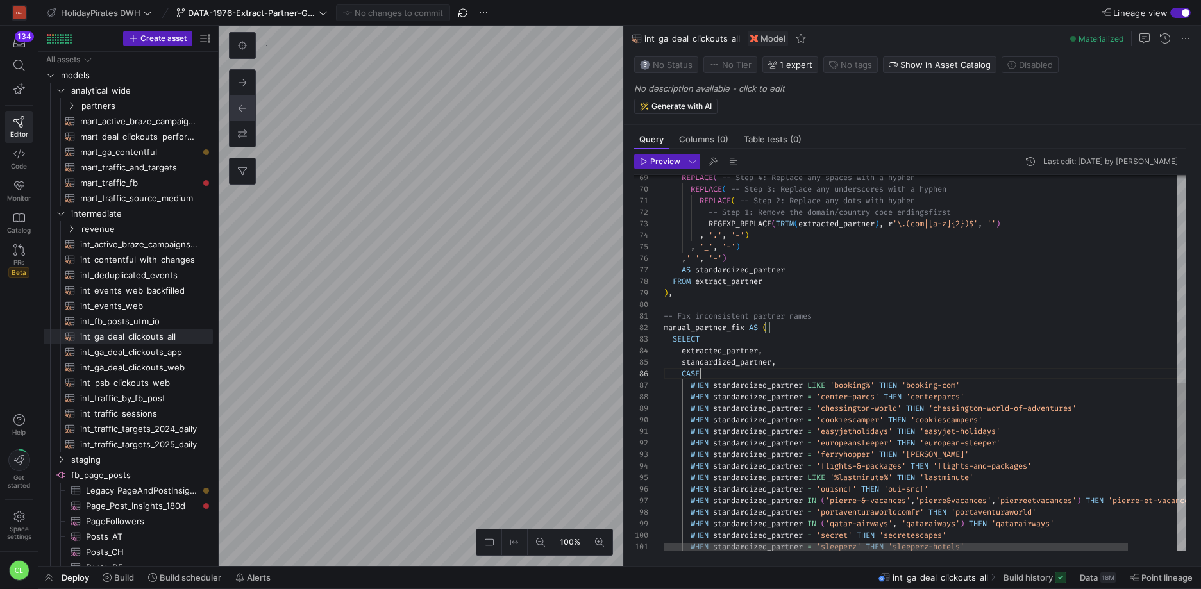
click at [832, 372] on div "WHEN standardized_partner = 'flights-&-packages' THEN 'flights-and-packages' WH…" at bounding box center [952, 101] width 576 height 1449
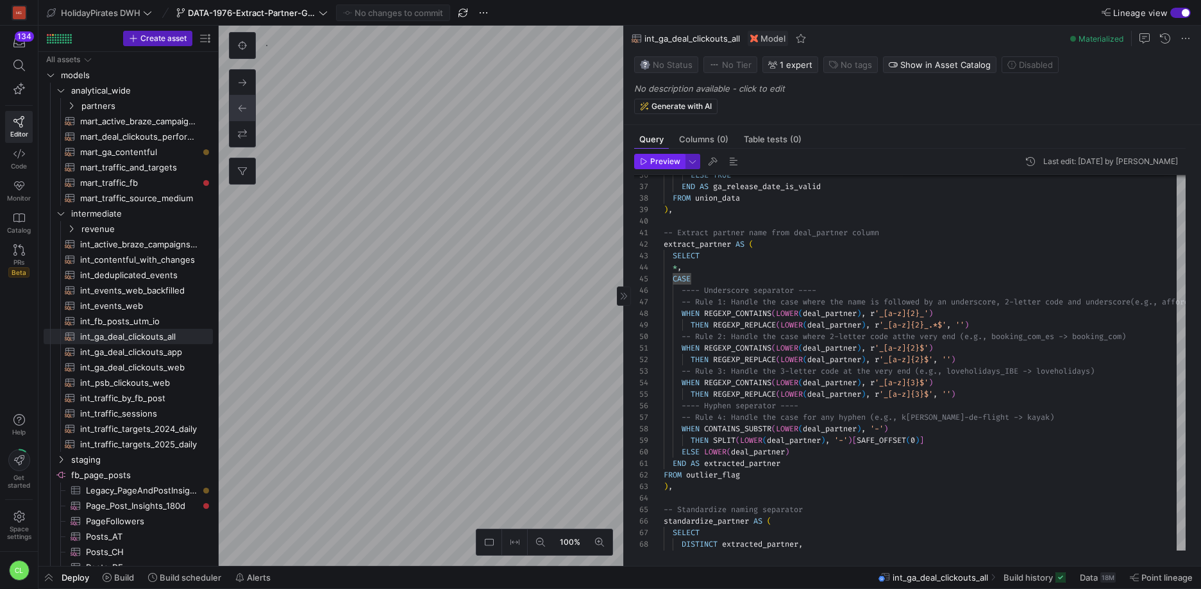
click at [659, 158] on span "Preview" at bounding box center [665, 161] width 30 height 9
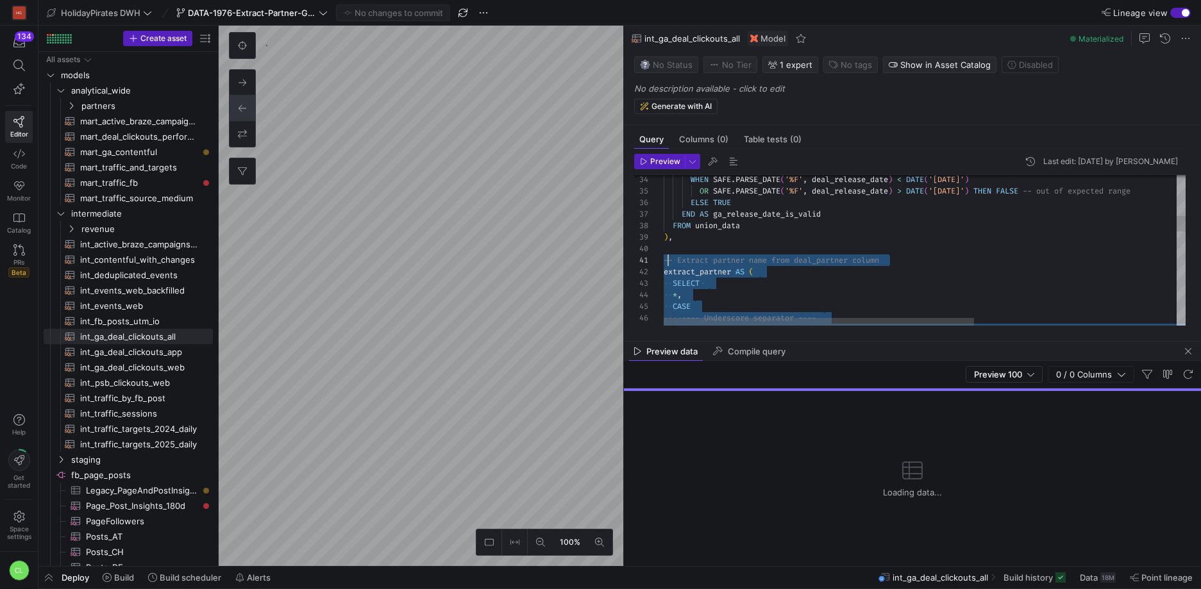
scroll to position [0, 0]
drag, startPoint x: 856, startPoint y: 297, endPoint x: 663, endPoint y: 261, distance: 196.4
type textarea "-- Extract partner name from deal_partner column extract_partner AS ( SELECT *,…"
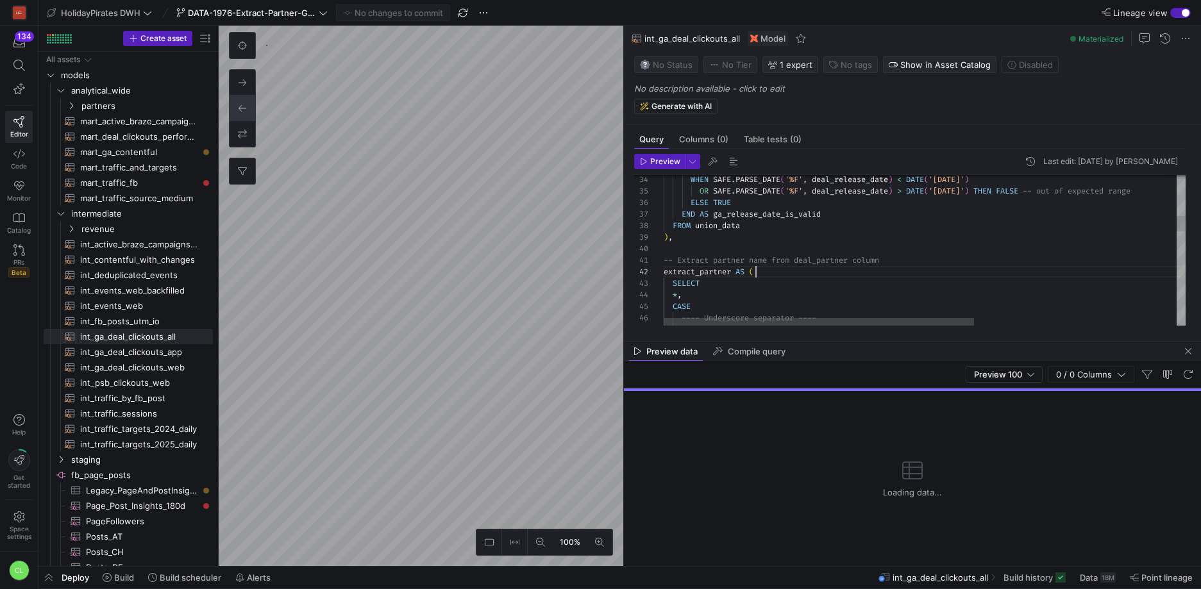
click at [819, 277] on div "WHEN SAFE . PARSE_DATE ( '%F' , deal_release_date ) < DATE ( '2011-01-01' ) OR …" at bounding box center [1095, 507] width 862 height 1449
click at [1194, 353] on span "button" at bounding box center [1187, 351] width 15 height 15
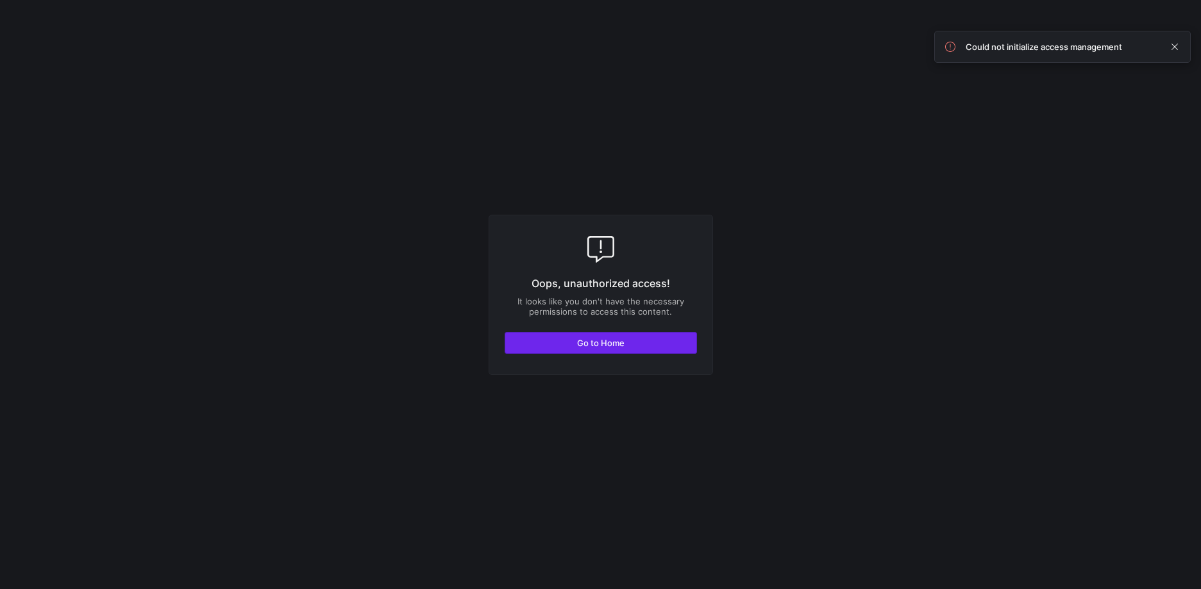
click at [649, 333] on span "button" at bounding box center [600, 343] width 191 height 21
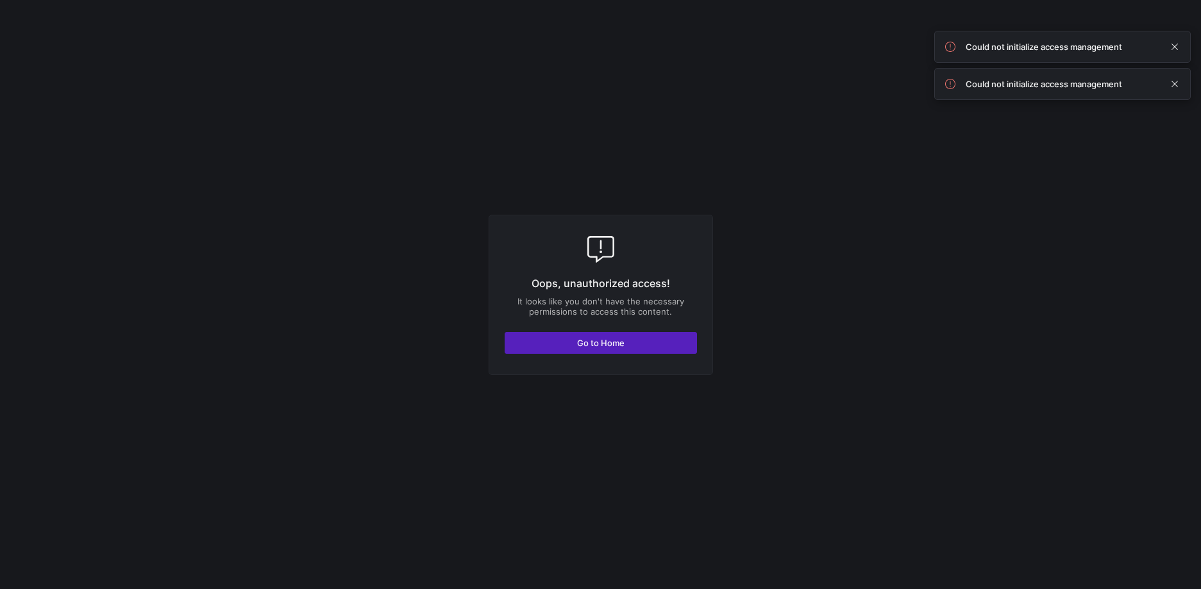
click at [653, 359] on div "Oops, unauthorized access! It looks like you don't have the necessary permissio…" at bounding box center [601, 295] width 224 height 160
click at [674, 340] on span "button" at bounding box center [600, 343] width 191 height 21
click at [656, 353] on div "Oops, unauthorized access! It looks like you don't have the necessary permissio…" at bounding box center [601, 295] width 224 height 160
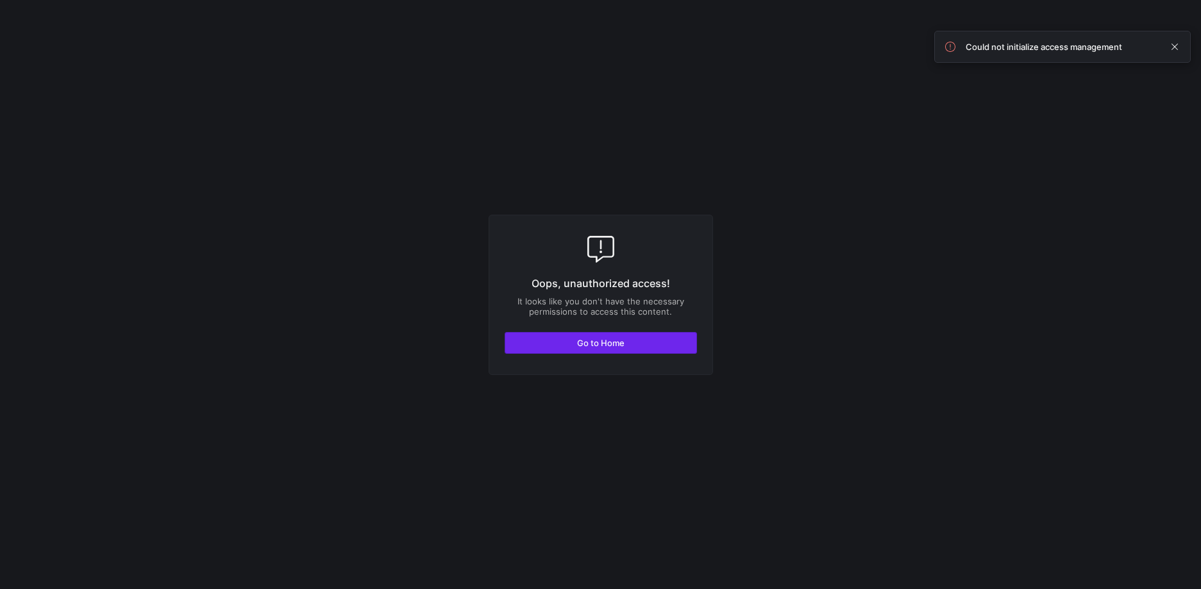
click at [647, 348] on span "button" at bounding box center [600, 343] width 191 height 21
click at [633, 352] on span "button" at bounding box center [600, 343] width 191 height 21
click at [673, 349] on span "button" at bounding box center [600, 343] width 191 height 21
